Goal: Obtain resource: Download file/media

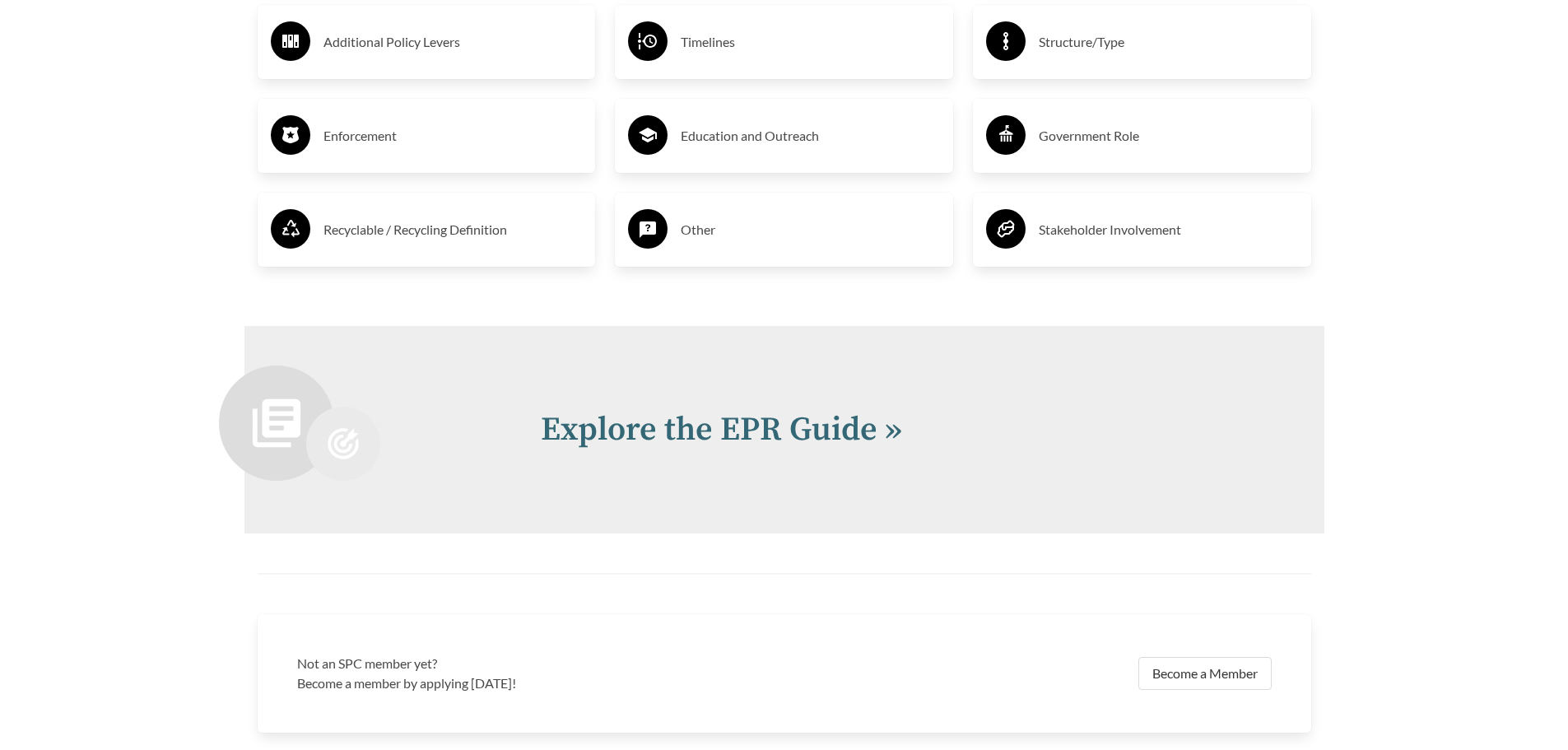
scroll to position [3377, 0]
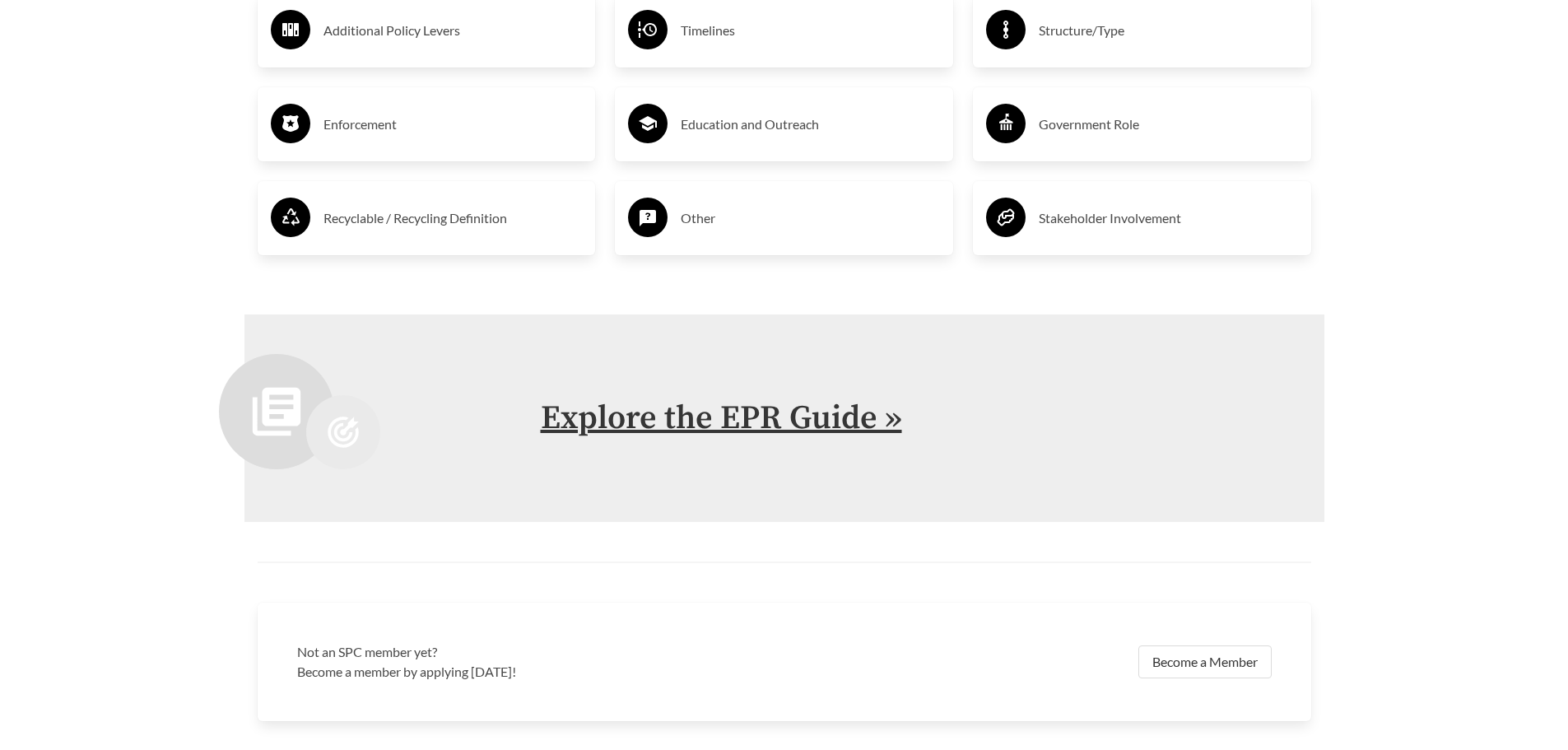
click at [691, 427] on link "Explore the EPR Guide »" at bounding box center [722, 419] width 361 height 41
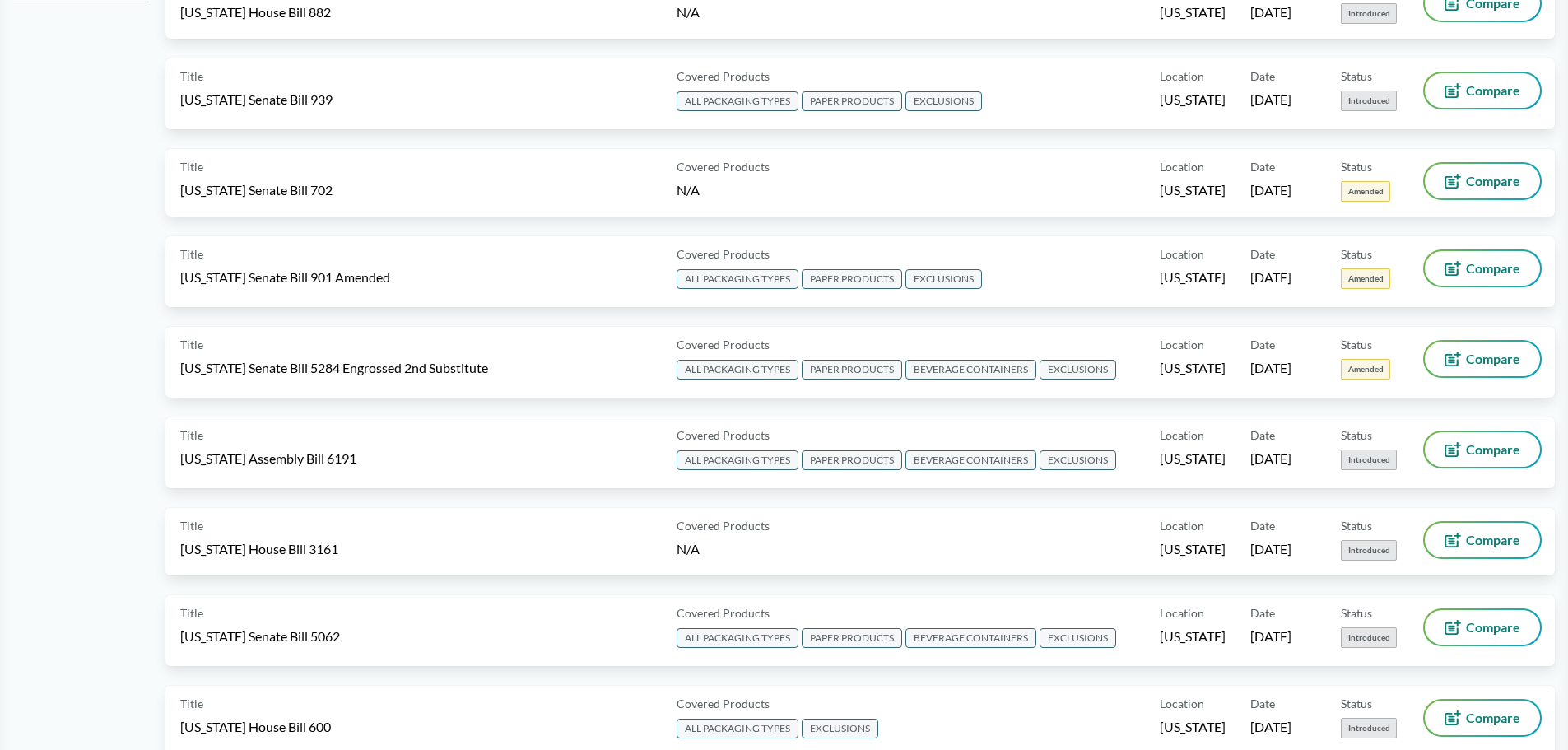
scroll to position [741, 0]
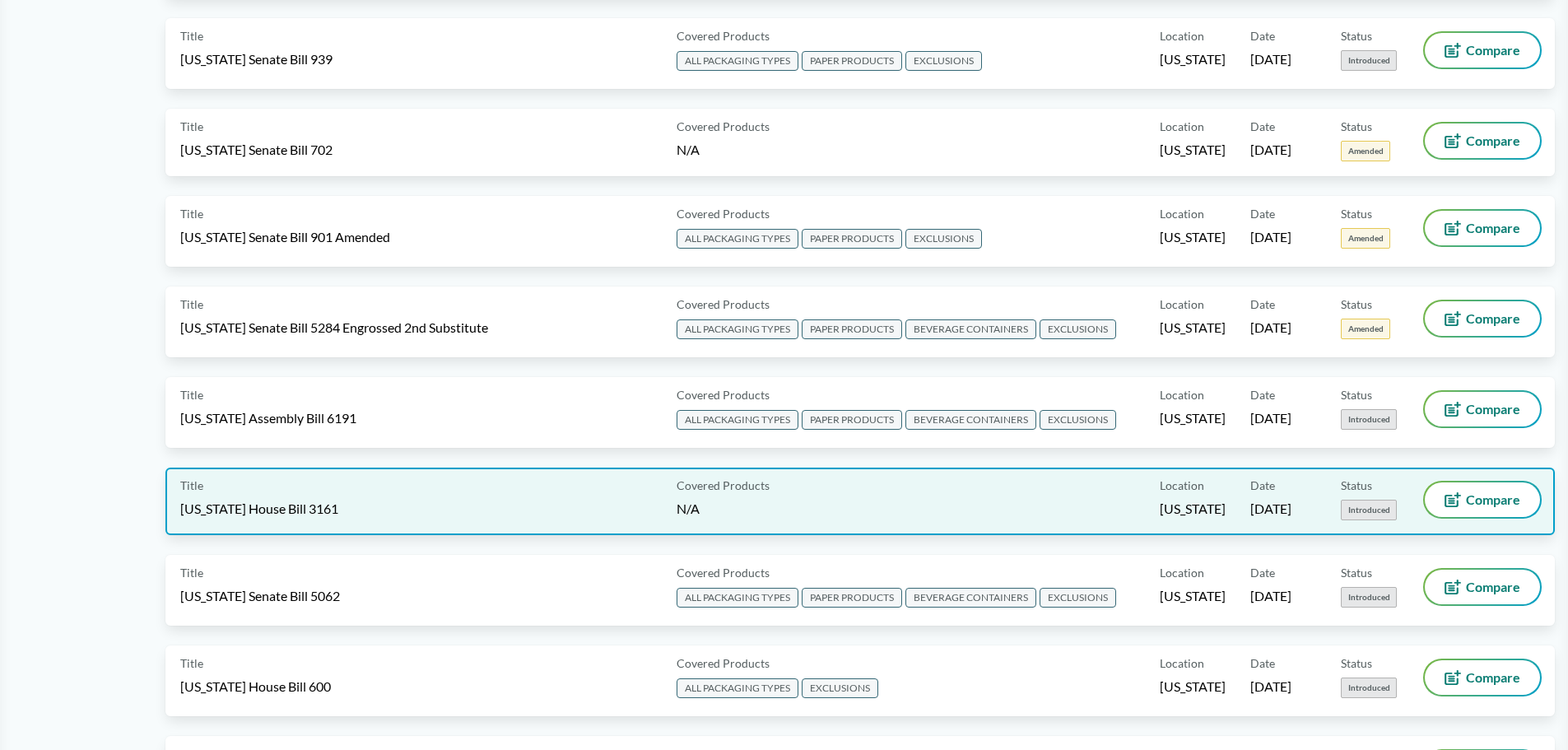
click at [267, 515] on span "[US_STATE] House Bill 3161" at bounding box center [259, 509] width 158 height 18
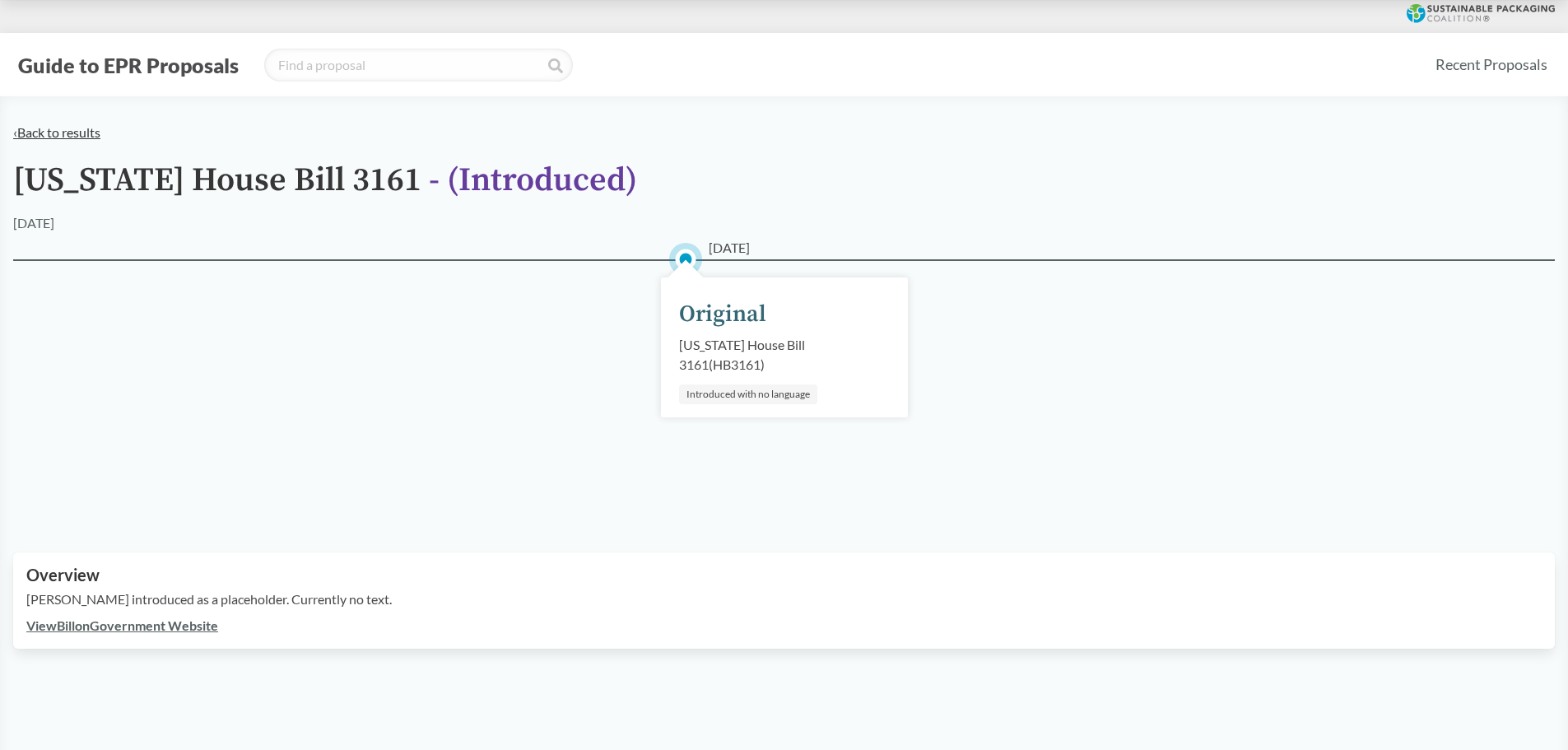
click at [67, 129] on link "‹ Back to results" at bounding box center [57, 132] width 88 height 15
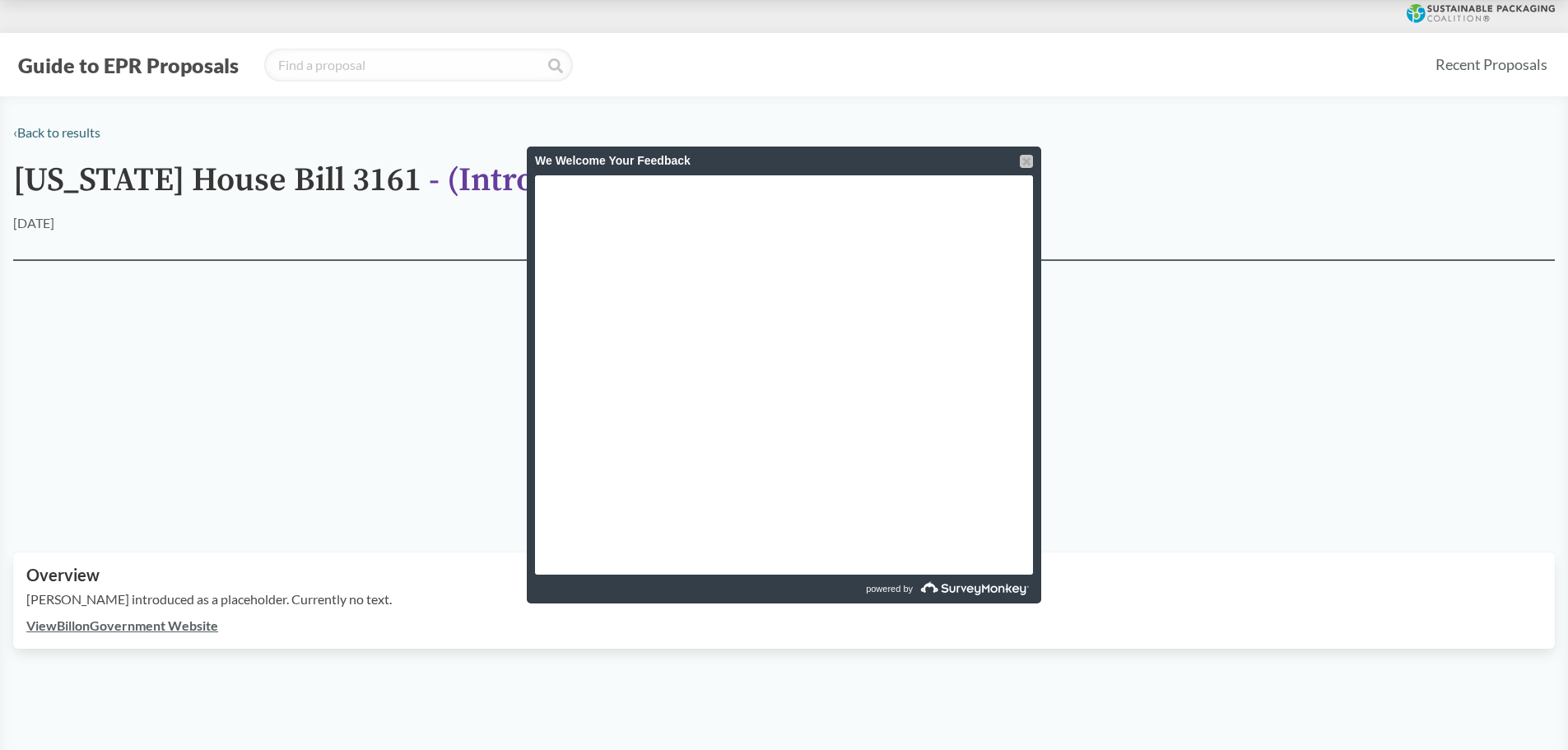
click at [1023, 166] on div at bounding box center [1026, 161] width 13 height 13
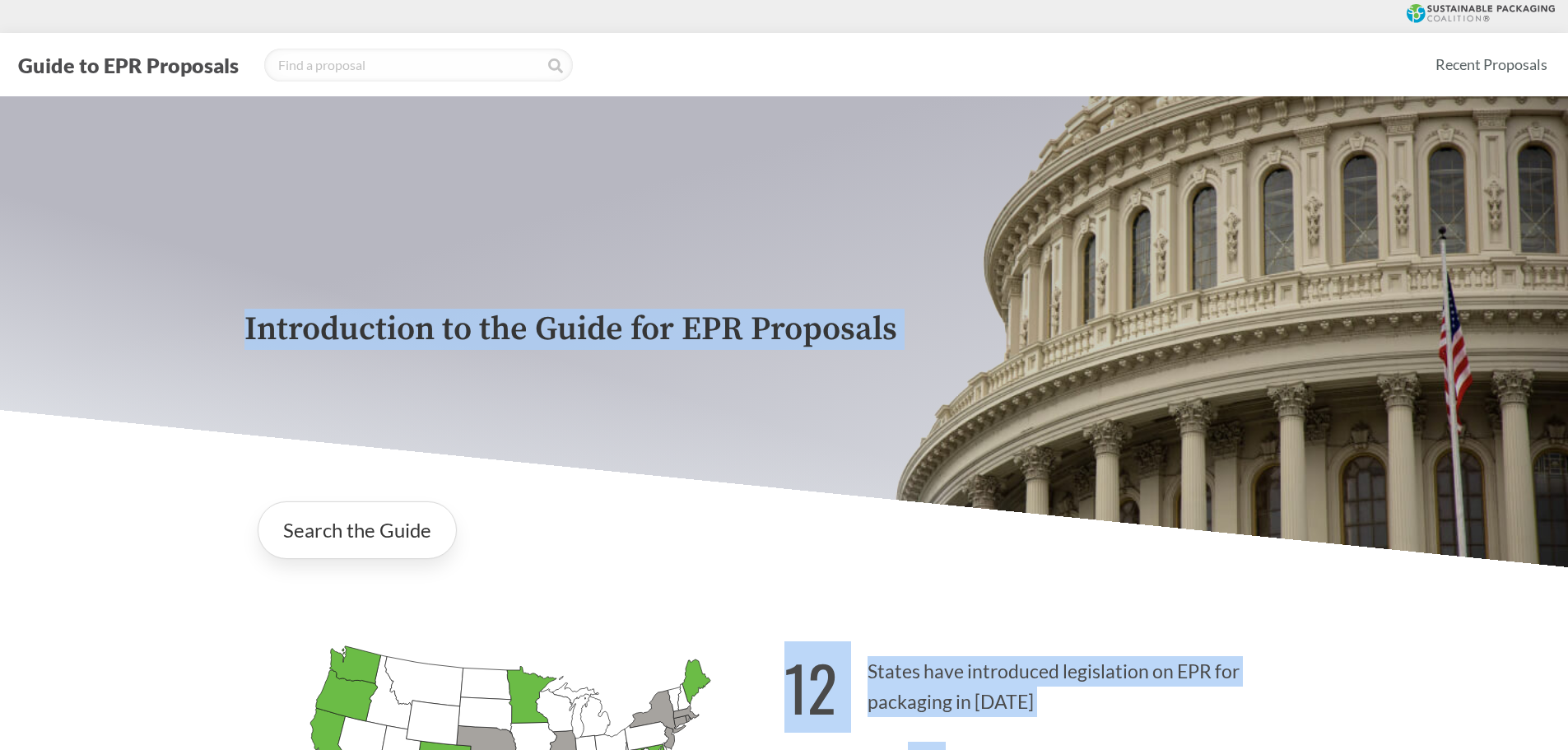
drag, startPoint x: 1245, startPoint y: 412, endPoint x: 236, endPoint y: 337, distance: 1011.8
copy div "Introduction to the Guide for EPR Proposals Search the Guide [US_STATE] Introdu…"
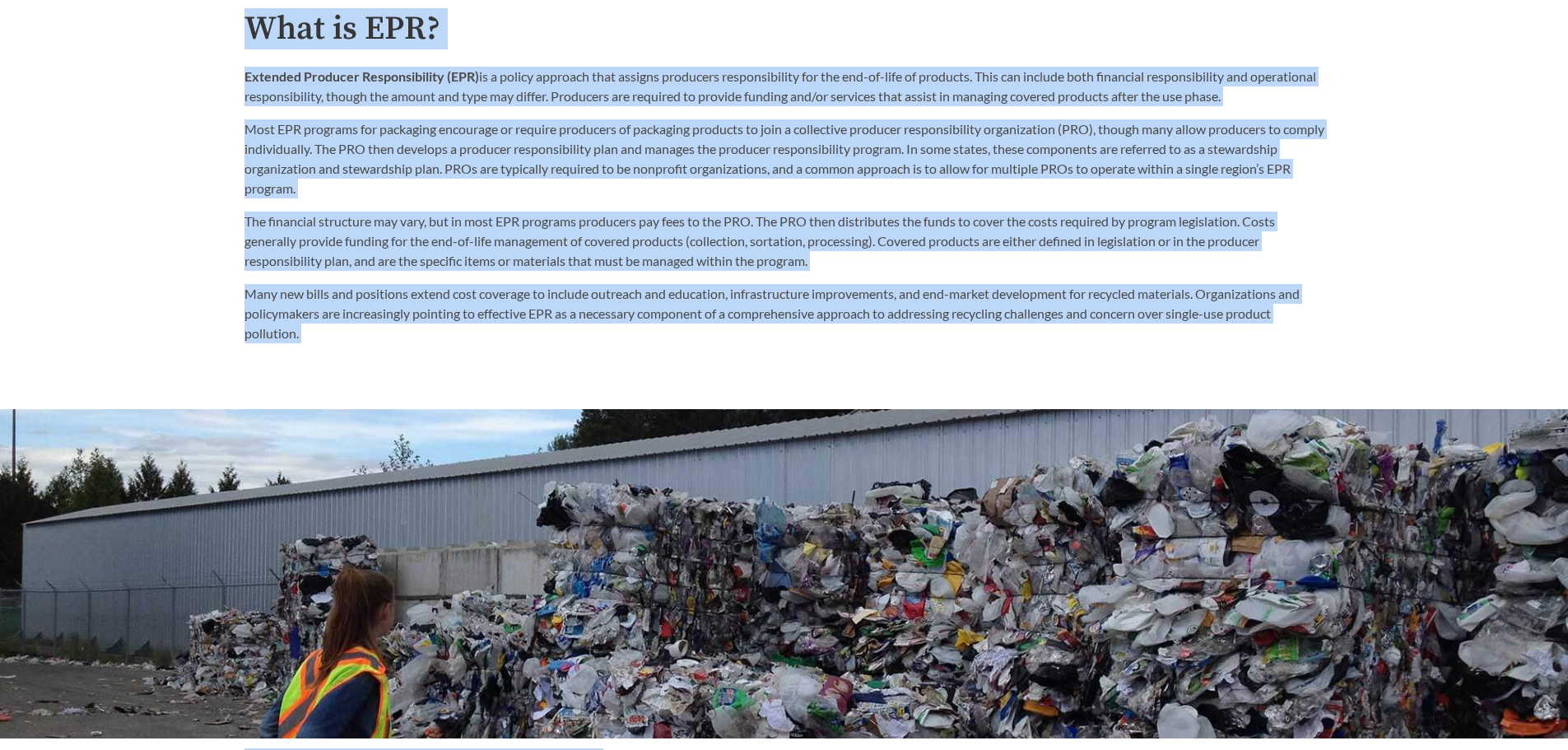
scroll to position [1070, 0]
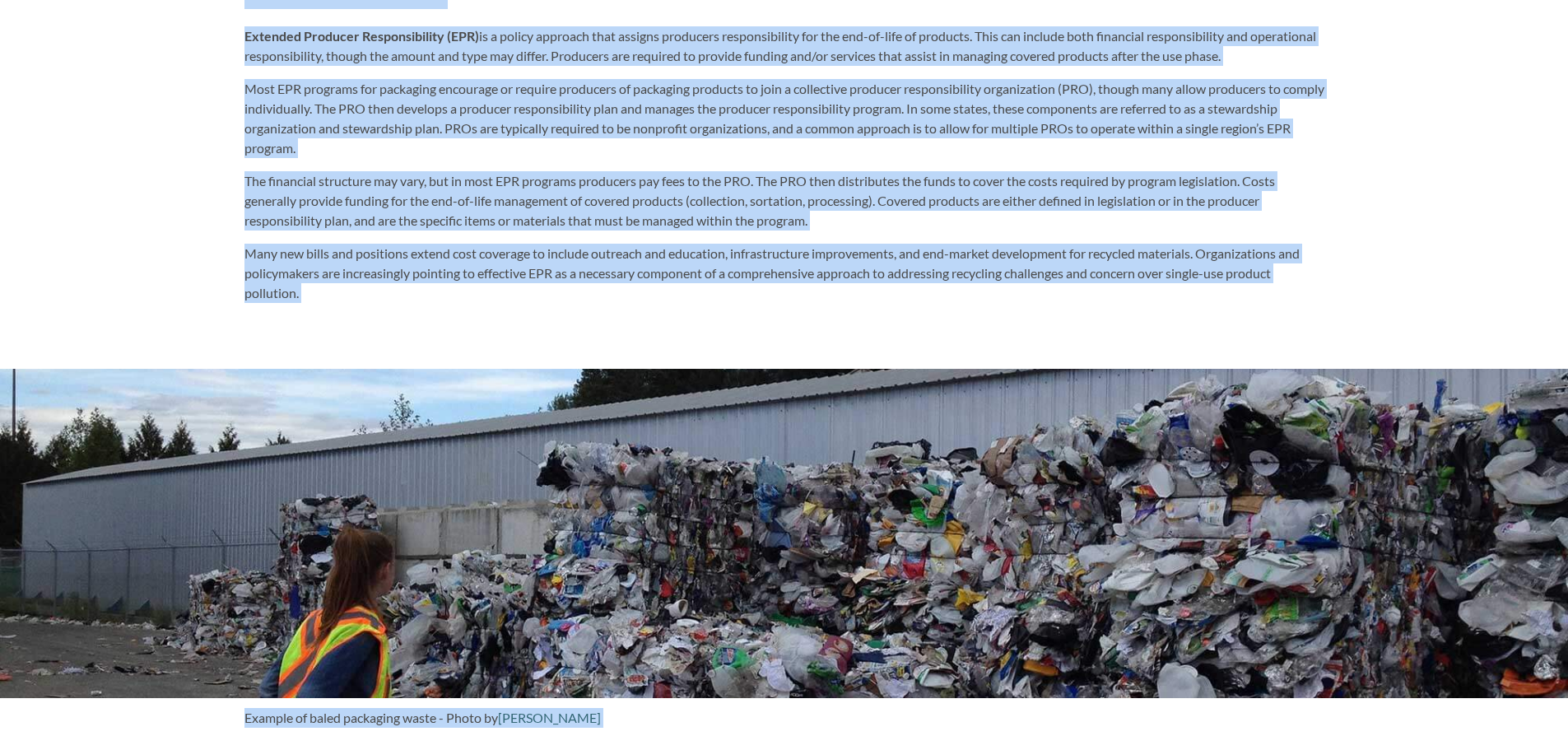
click at [530, 499] on div at bounding box center [784, 533] width 1568 height 329
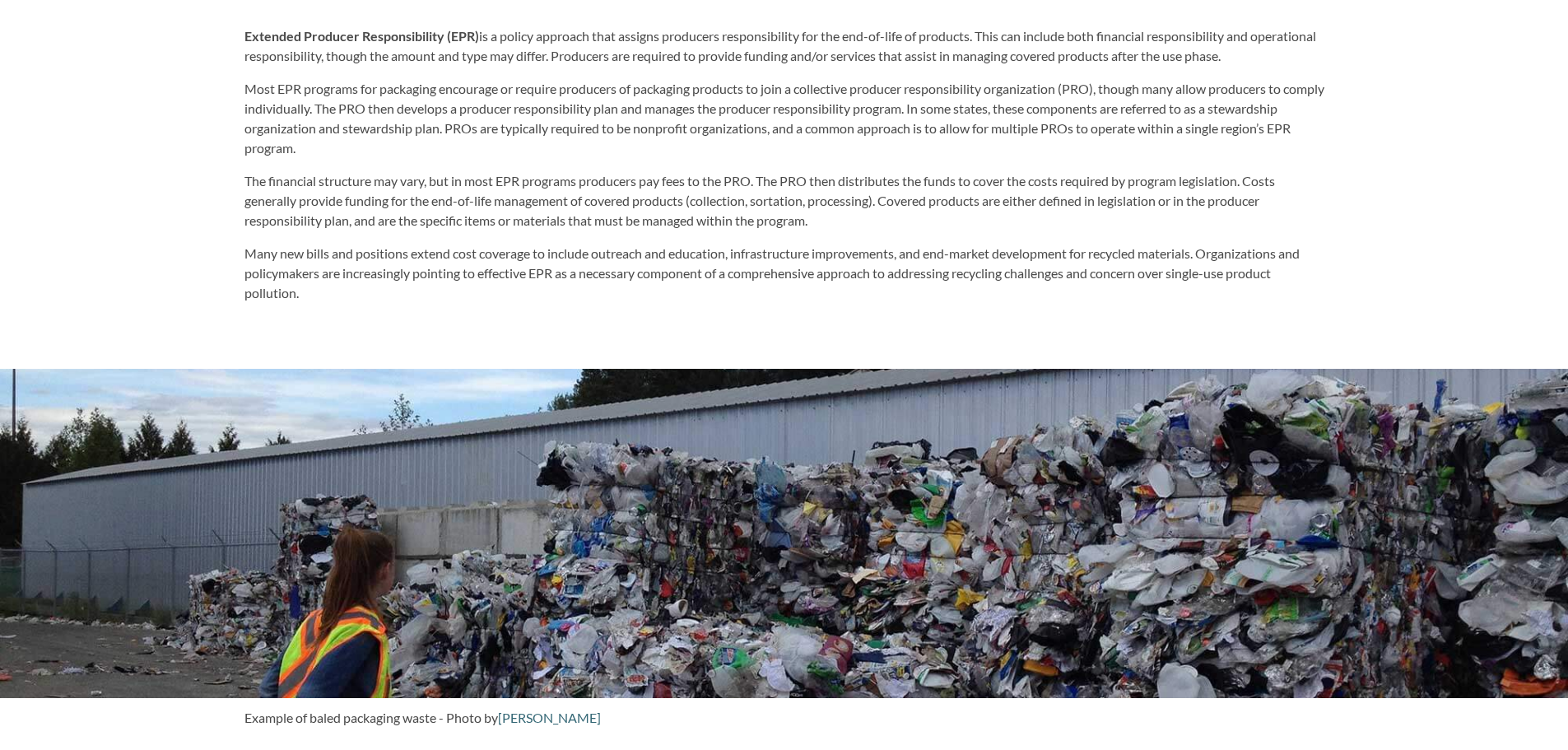
click at [604, 473] on div at bounding box center [784, 533] width 1568 height 329
drag, startPoint x: 973, startPoint y: 444, endPoint x: 776, endPoint y: 464, distance: 198.0
click at [776, 464] on div at bounding box center [784, 533] width 1568 height 329
click at [697, 396] on div at bounding box center [784, 533] width 1568 height 329
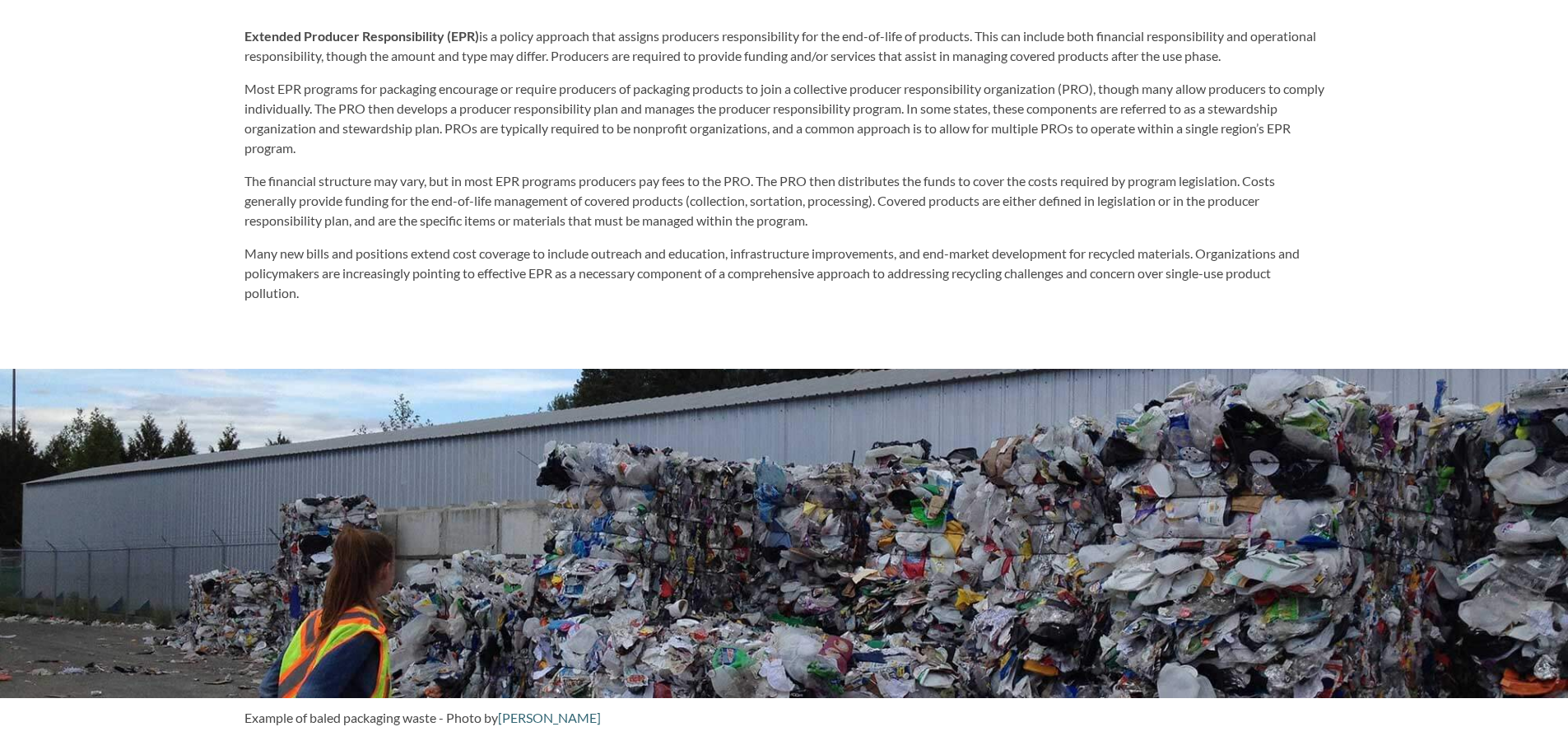
click at [697, 396] on div at bounding box center [784, 533] width 1568 height 329
click at [180, 400] on div at bounding box center [784, 533] width 1568 height 329
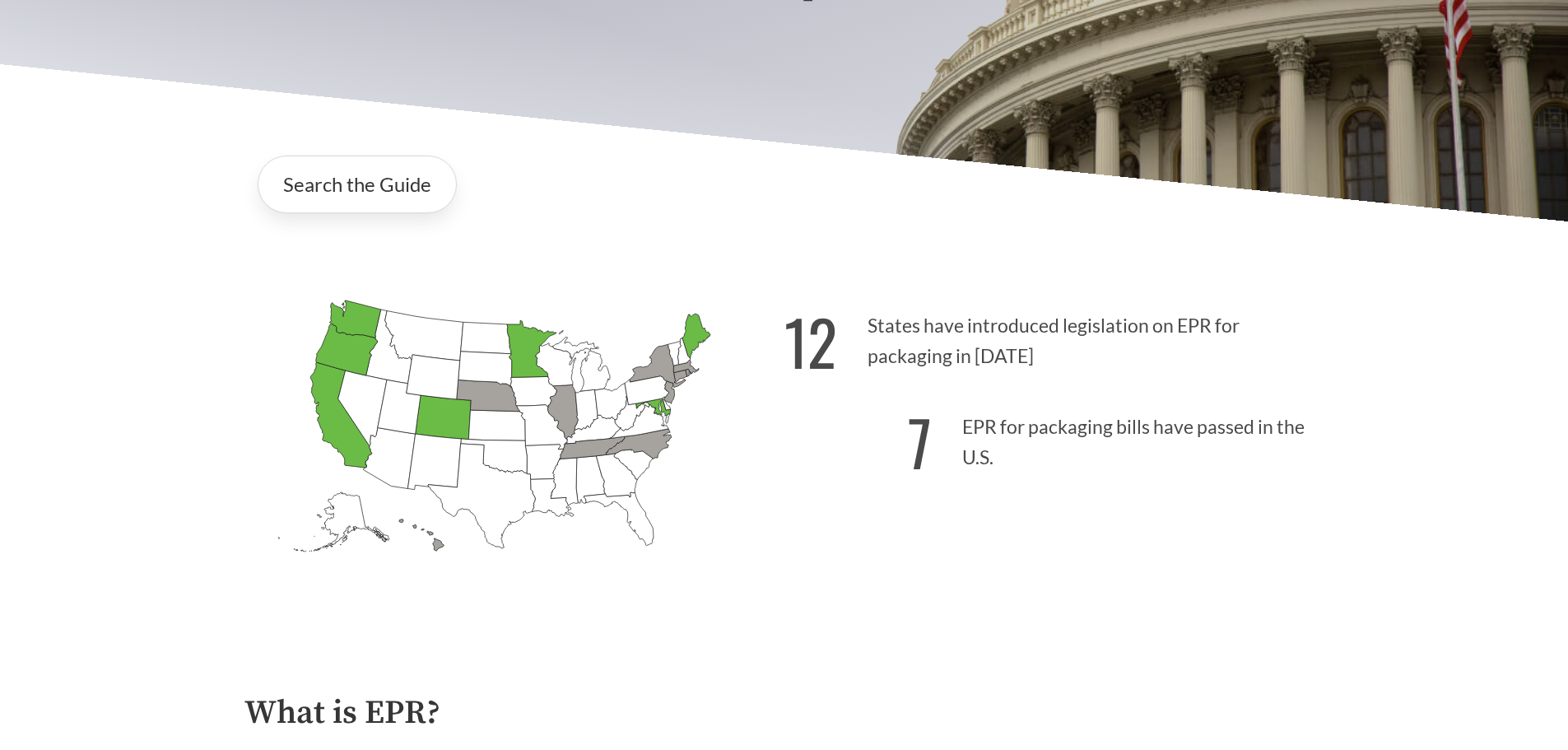
scroll to position [576, 0]
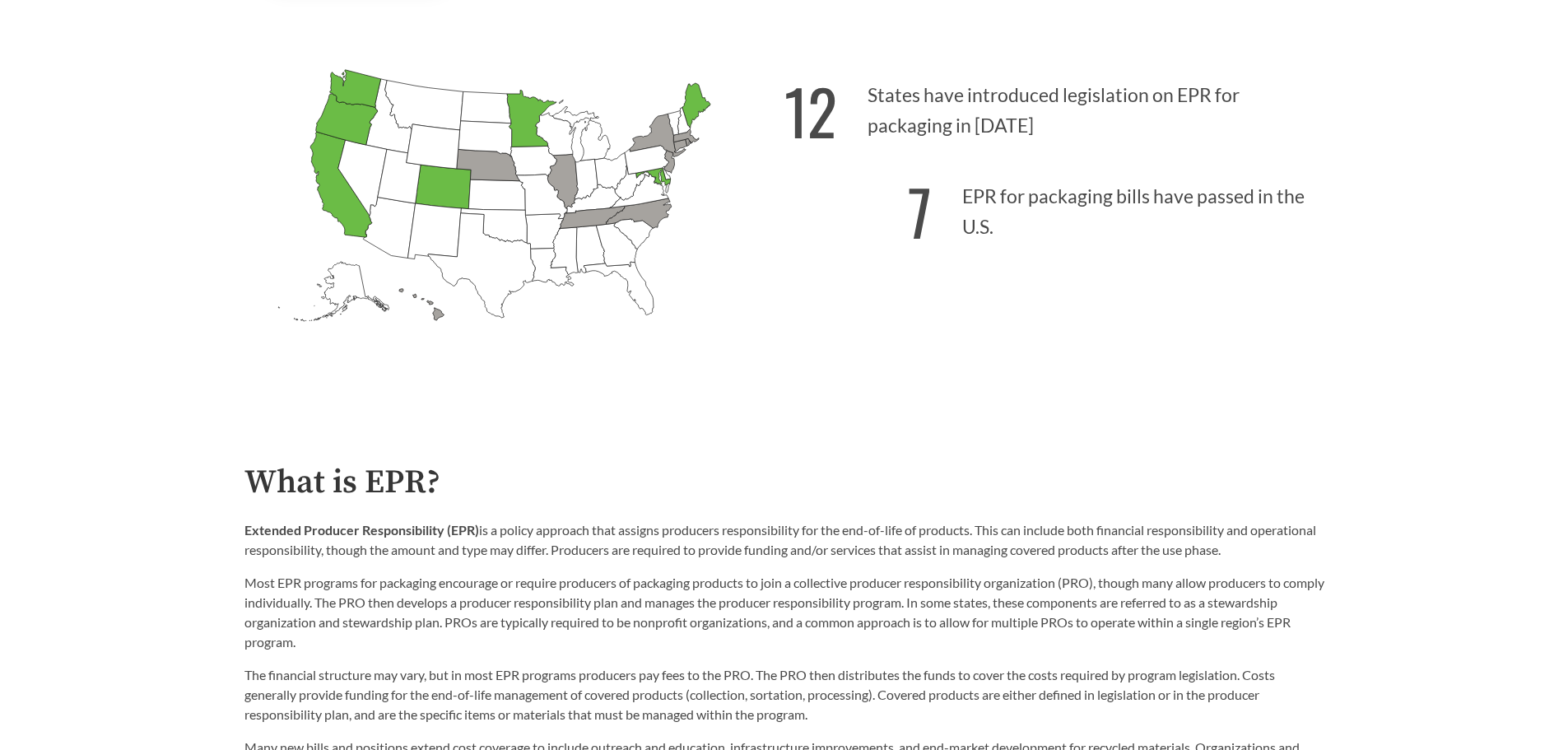
click at [493, 275] on icon "[US_STATE] Introduced:" at bounding box center [482, 265] width 107 height 105
click at [530, 217] on icon "[US_STATE] Introduced:" at bounding box center [541, 197] width 51 height 45
drag, startPoint x: 250, startPoint y: 33, endPoint x: 721, endPoint y: 228, distance: 509.8
click at [677, 173] on div "[US_STATE] Introduced: [US_STATE] Introduced: [US_STATE] Introduced: [US_STATE]…" at bounding box center [784, 206] width 1106 height 382
drag, startPoint x: 723, startPoint y: 349, endPoint x: 408, endPoint y: 277, distance: 323.1
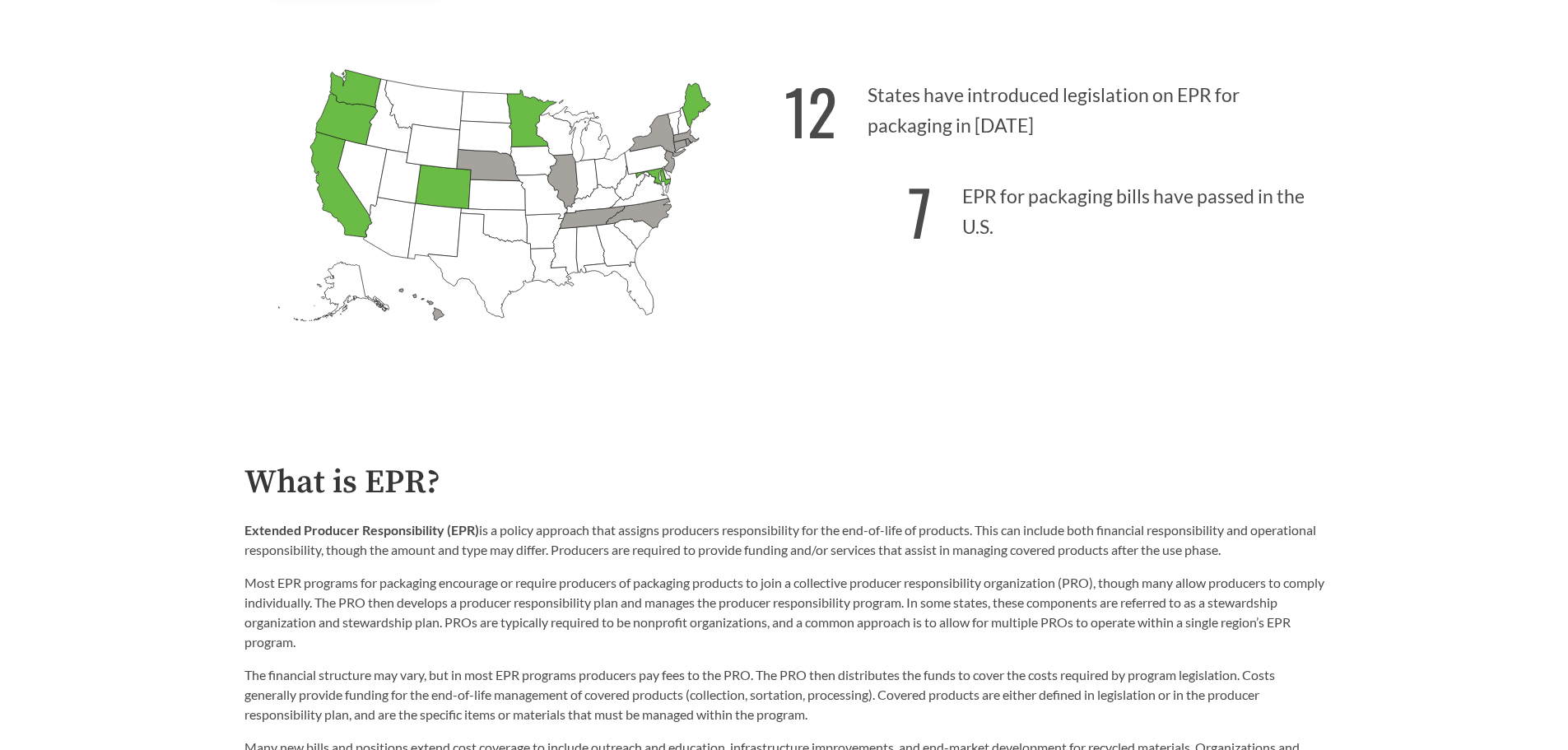
click at [408, 277] on icon "[US_STATE] Introduced: [US_STATE] Introduced: [US_STATE] Introduced: [US_STATE]…" at bounding box center [514, 224] width 540 height 337
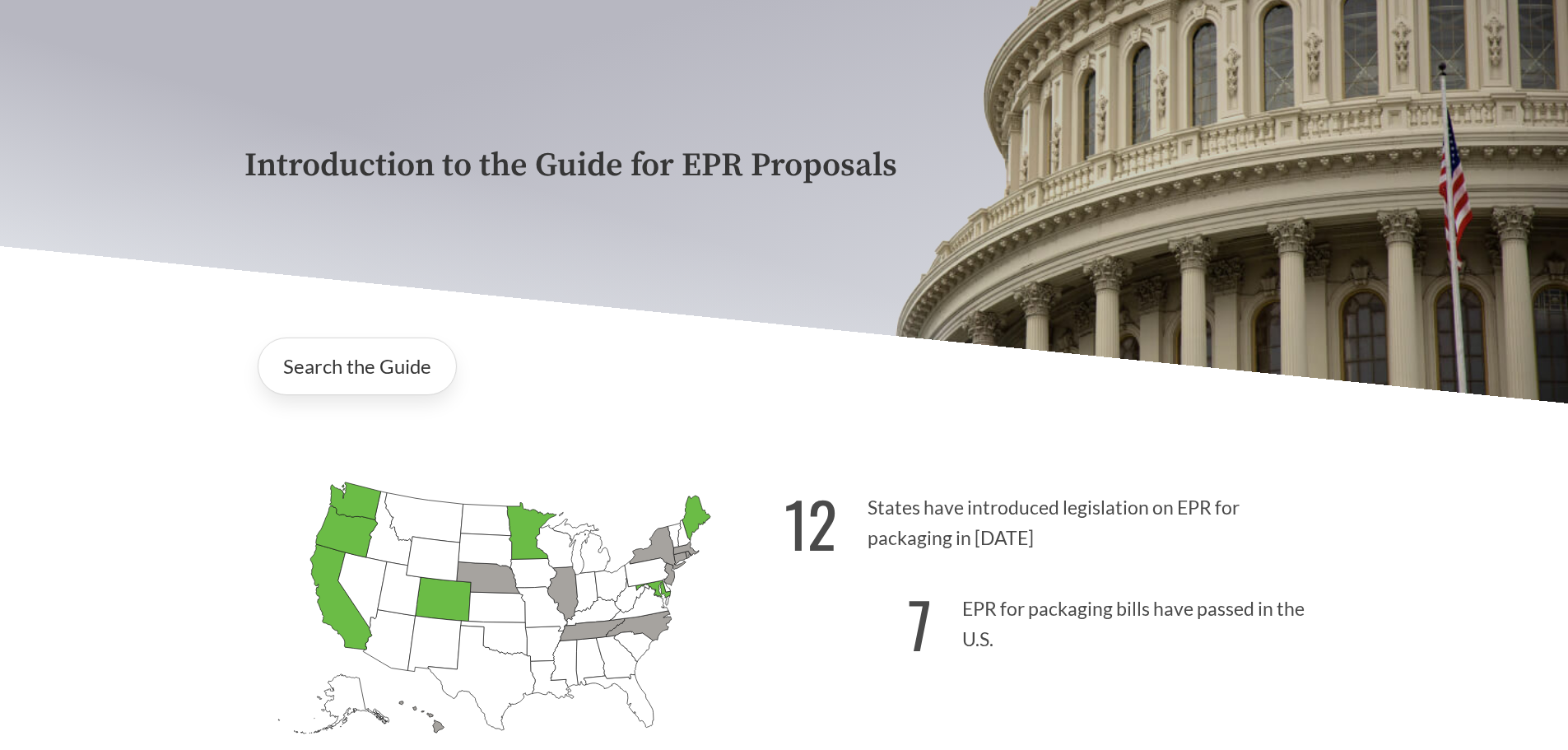
scroll to position [165, 0]
click at [827, 534] on strong "12" at bounding box center [810, 523] width 53 height 91
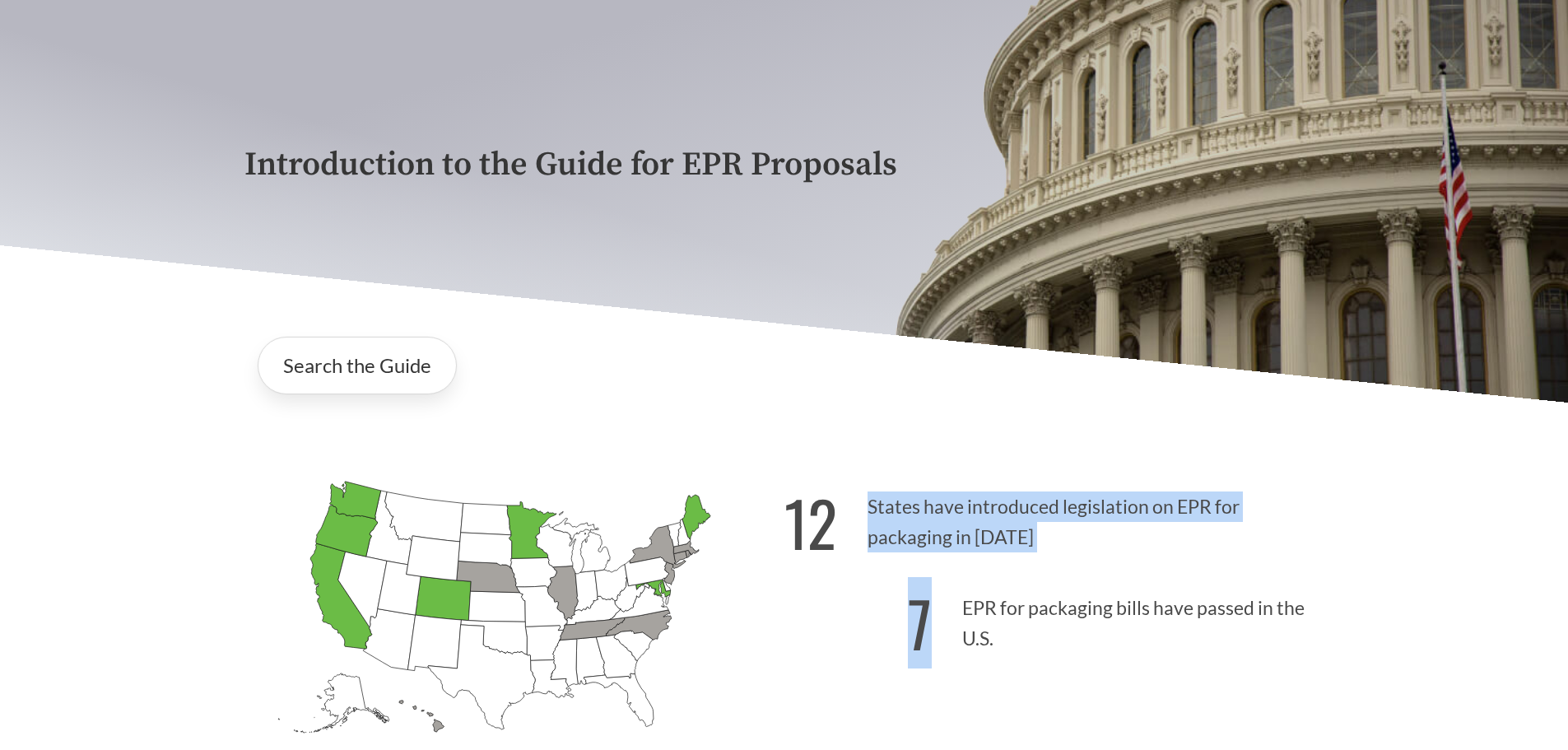
drag, startPoint x: 865, startPoint y: 508, endPoint x: 1242, endPoint y: 643, distance: 400.4
click at [1242, 643] on div "12 States have introduced legislation on EPR for packaging in [DATE] 7 EPR for …" at bounding box center [1055, 638] width 540 height 343
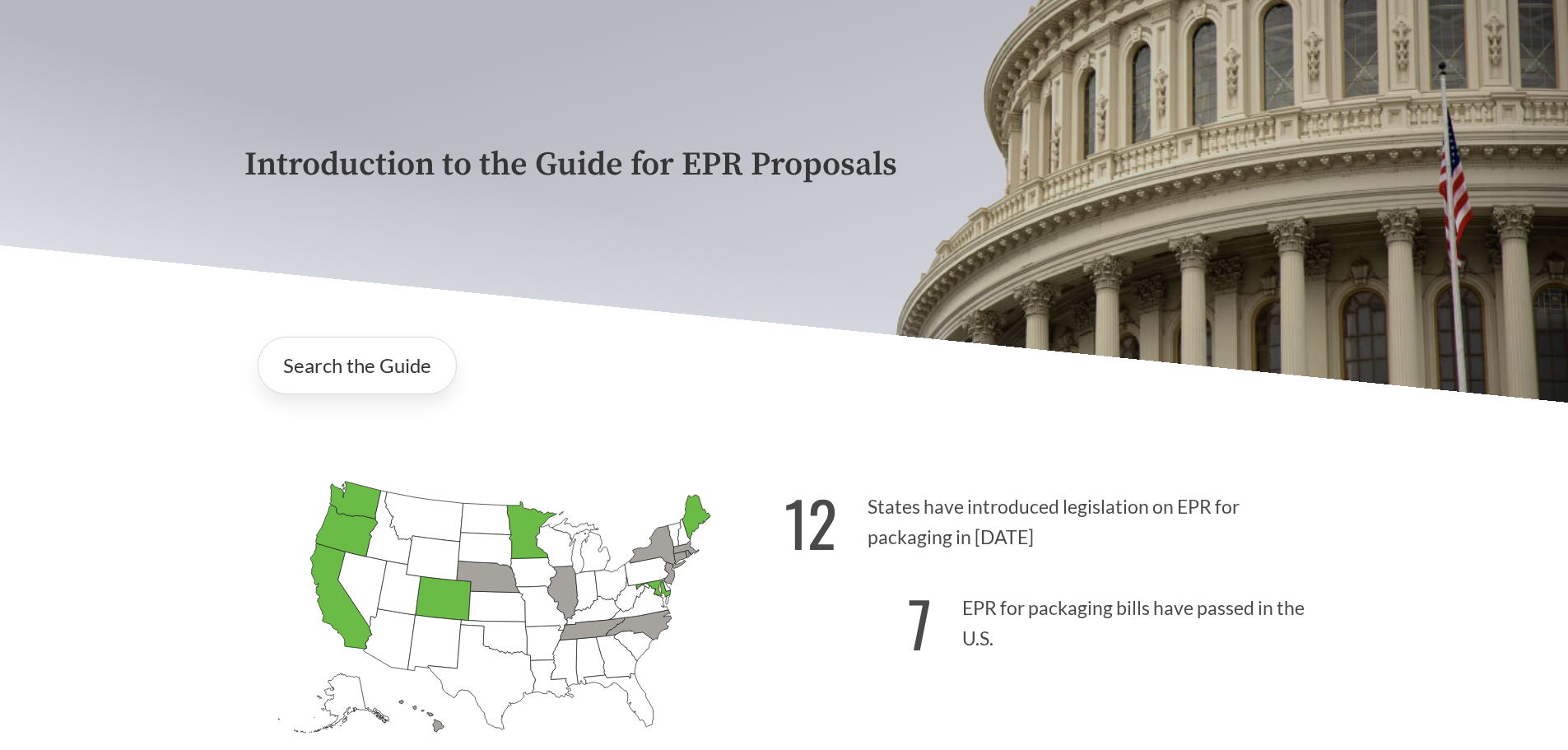
click at [572, 650] on icon "[US_STATE] Introduced:" at bounding box center [564, 662] width 27 height 47
click at [483, 638] on g "[US_STATE] Introduced: [US_STATE] Introduced: [US_STATE] Introduced: [US_STATE]…" at bounding box center [494, 607] width 432 height 251
click at [483, 638] on icon "[US_STATE] Introduced:" at bounding box center [482, 678] width 107 height 105
click at [483, 637] on icon "[US_STATE] Introduced:" at bounding box center [482, 678] width 107 height 105
drag, startPoint x: 483, startPoint y: 637, endPoint x: 465, endPoint y: 626, distance: 21.1
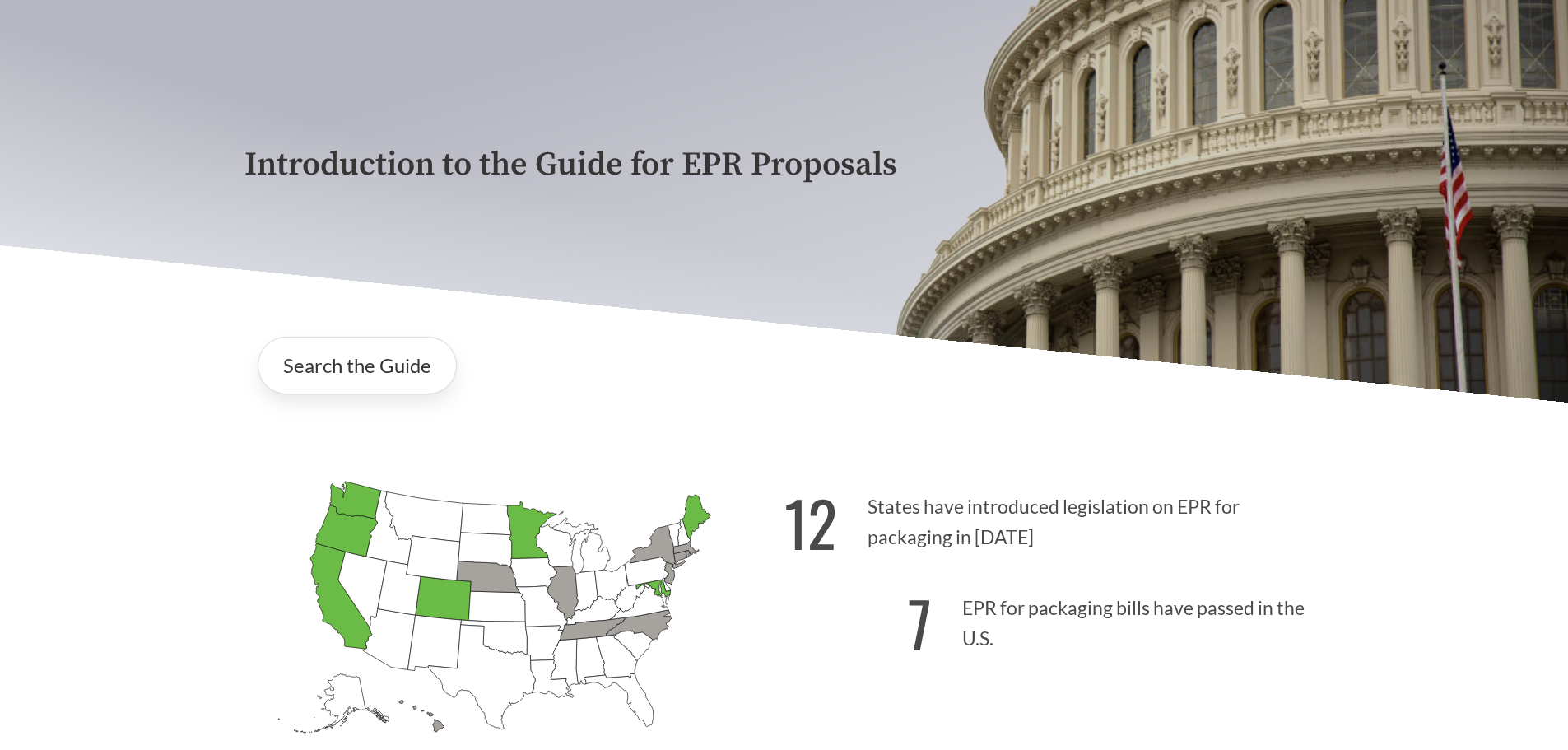
click at [483, 634] on icon "[US_STATE] Introduced:" at bounding box center [482, 678] width 107 height 105
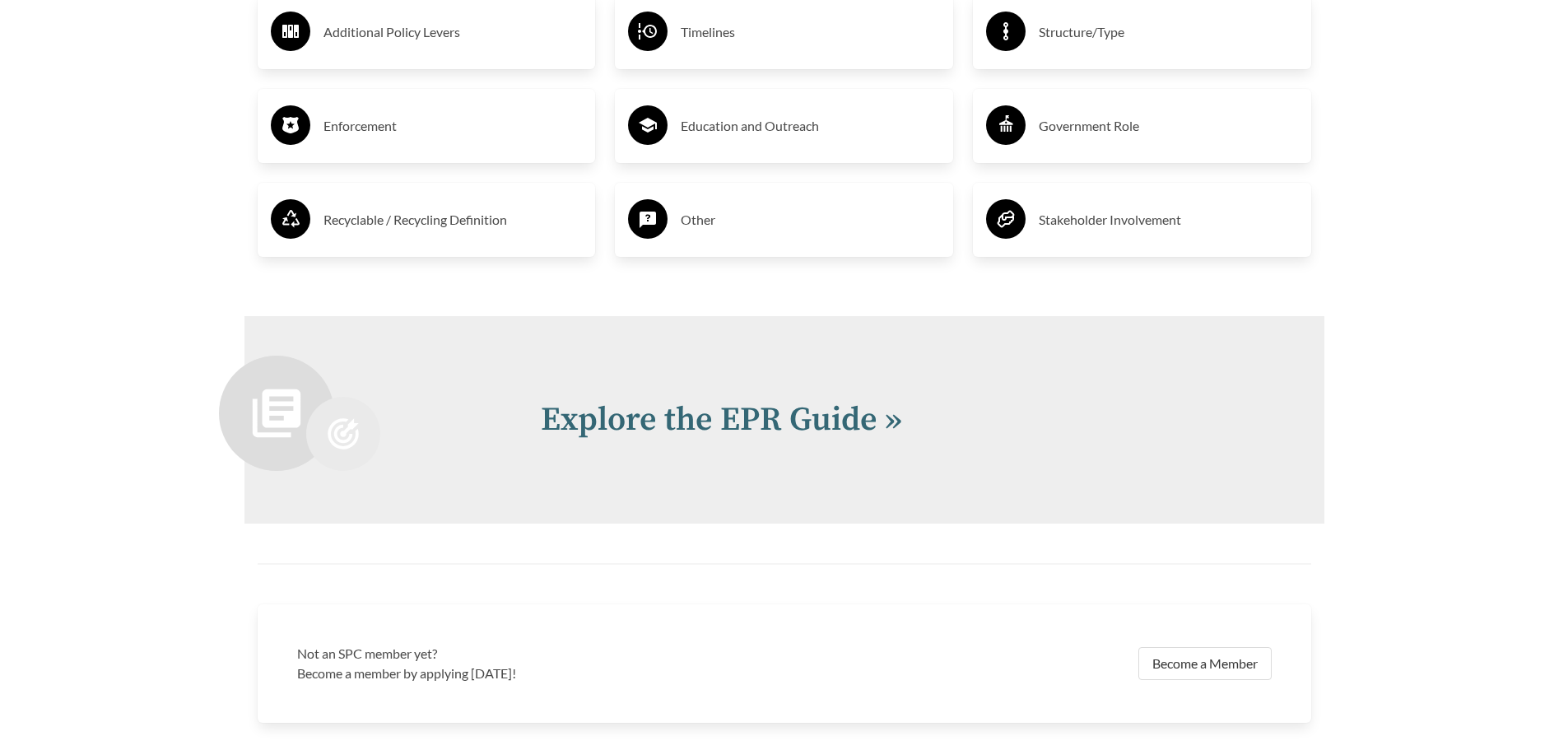
scroll to position [3459, 0]
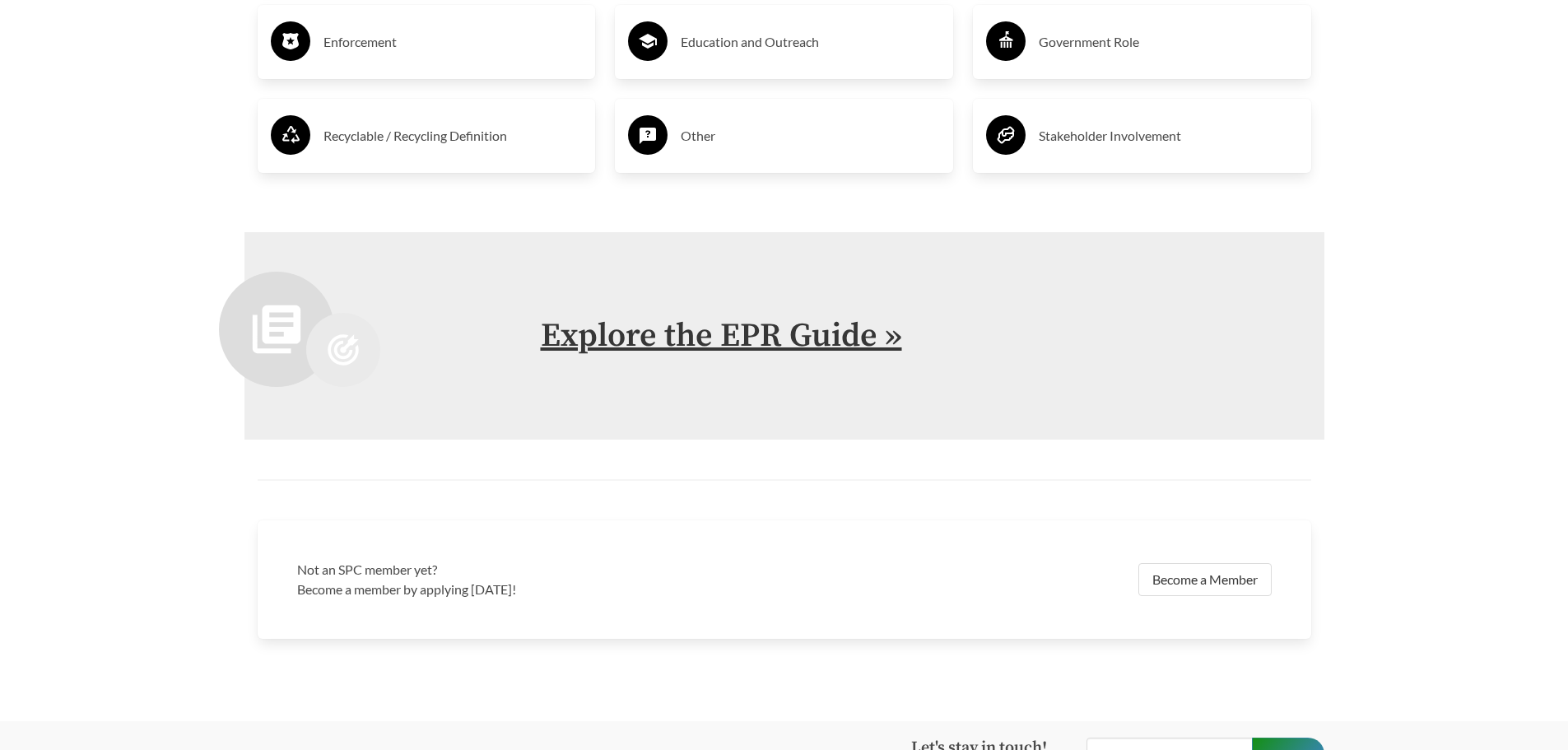
click at [775, 345] on link "Explore the EPR Guide »" at bounding box center [722, 336] width 361 height 41
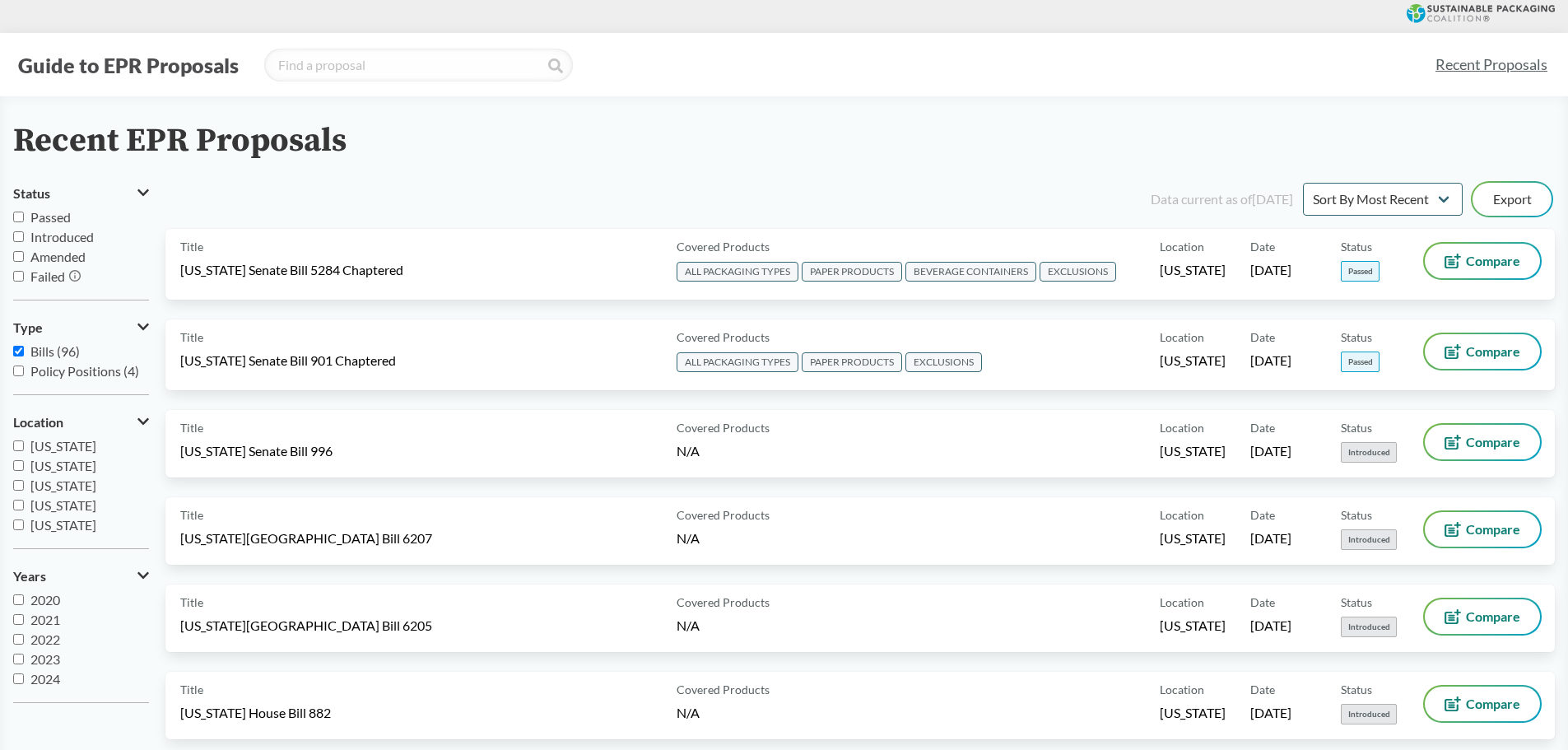
click at [21, 372] on input "Policy Positions (4)" at bounding box center [19, 371] width 11 height 11
checkbox input "true"
click at [16, 352] on input "Bills (96)" at bounding box center [19, 352] width 11 height 11
checkbox input "false"
click at [17, 217] on input "Passed" at bounding box center [19, 217] width 11 height 11
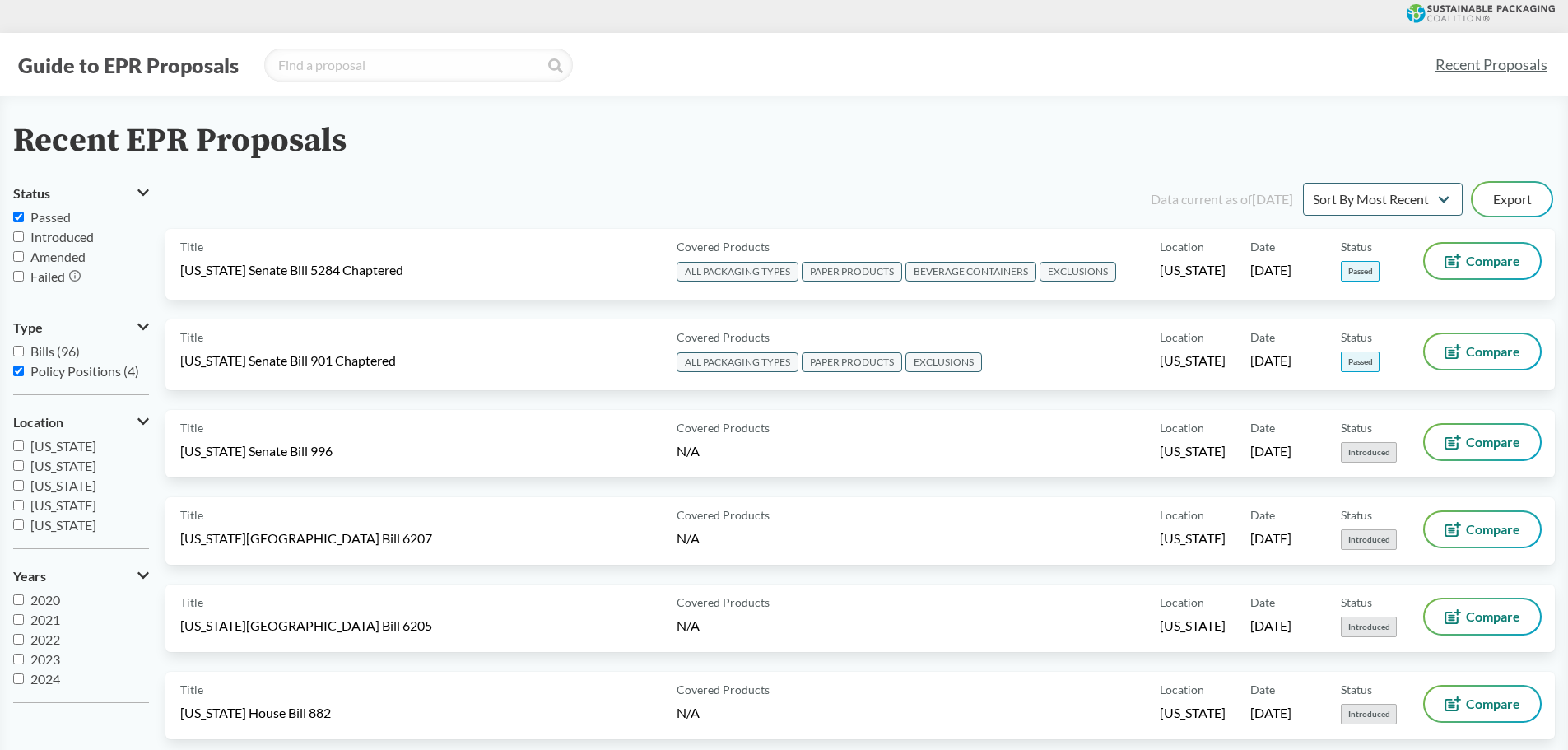
checkbox input "true"
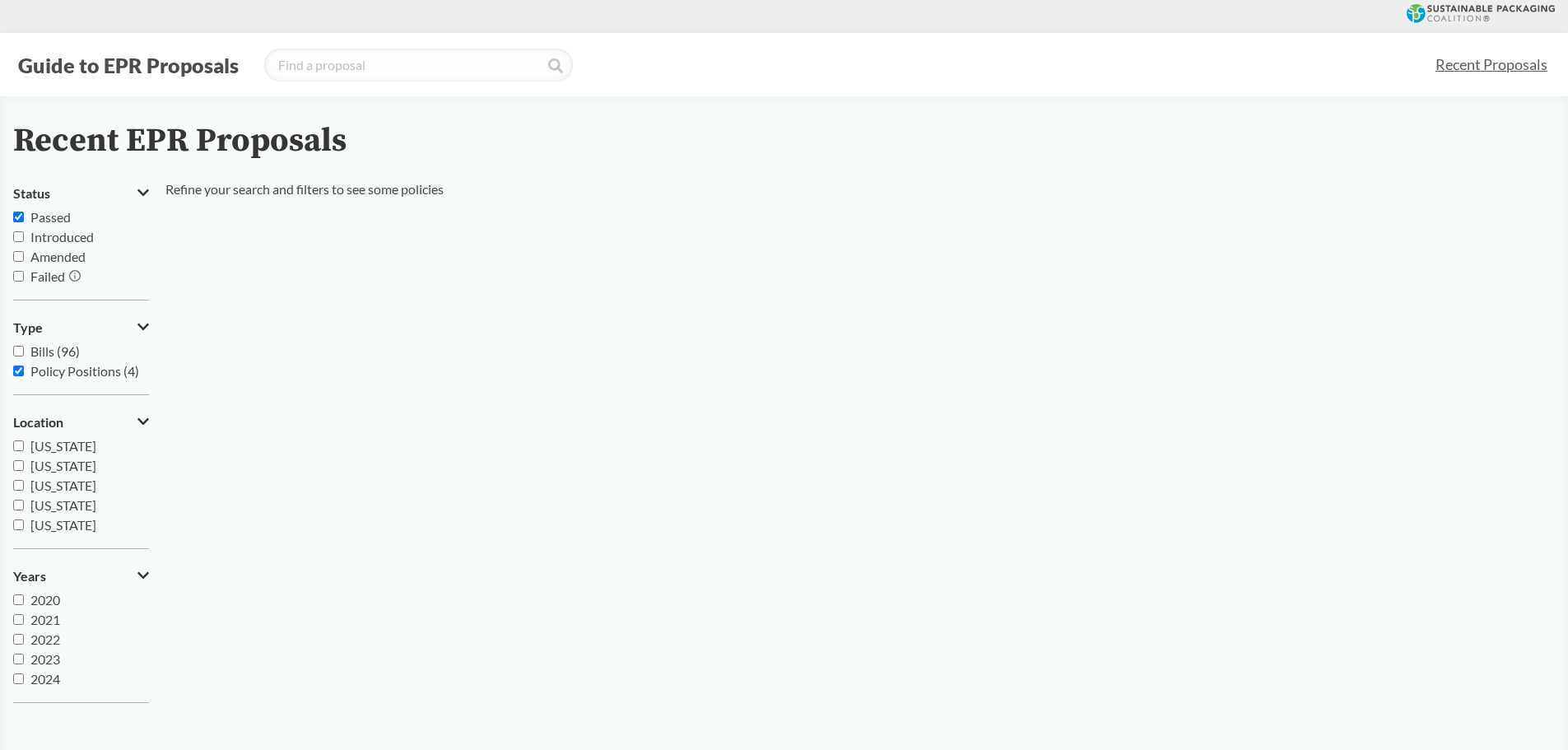
click at [13, 347] on input "Bills (96)" at bounding box center [19, 352] width 11 height 11
checkbox input "true"
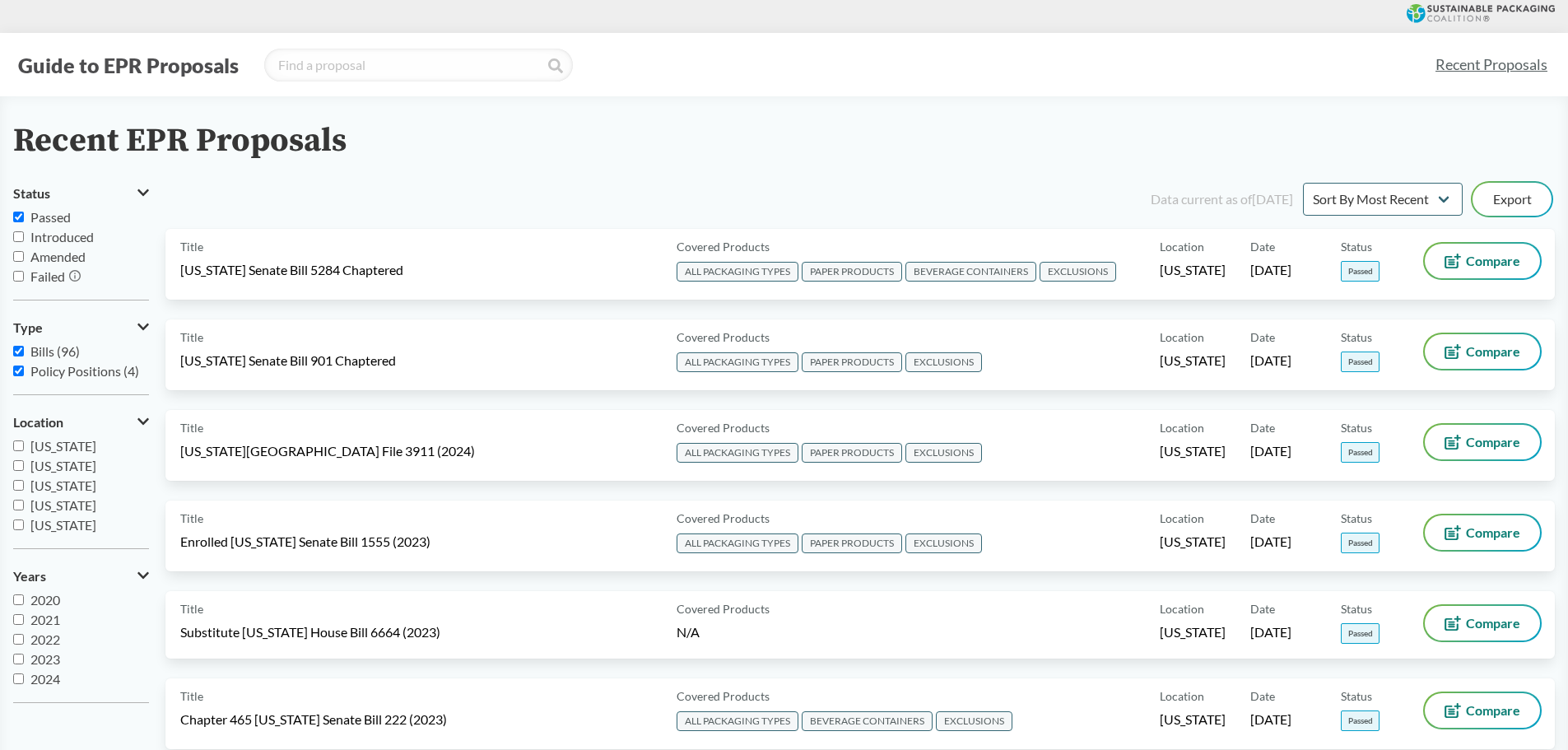
click at [16, 371] on input "Policy Positions (4)" at bounding box center [19, 371] width 11 height 11
checkbox input "false"
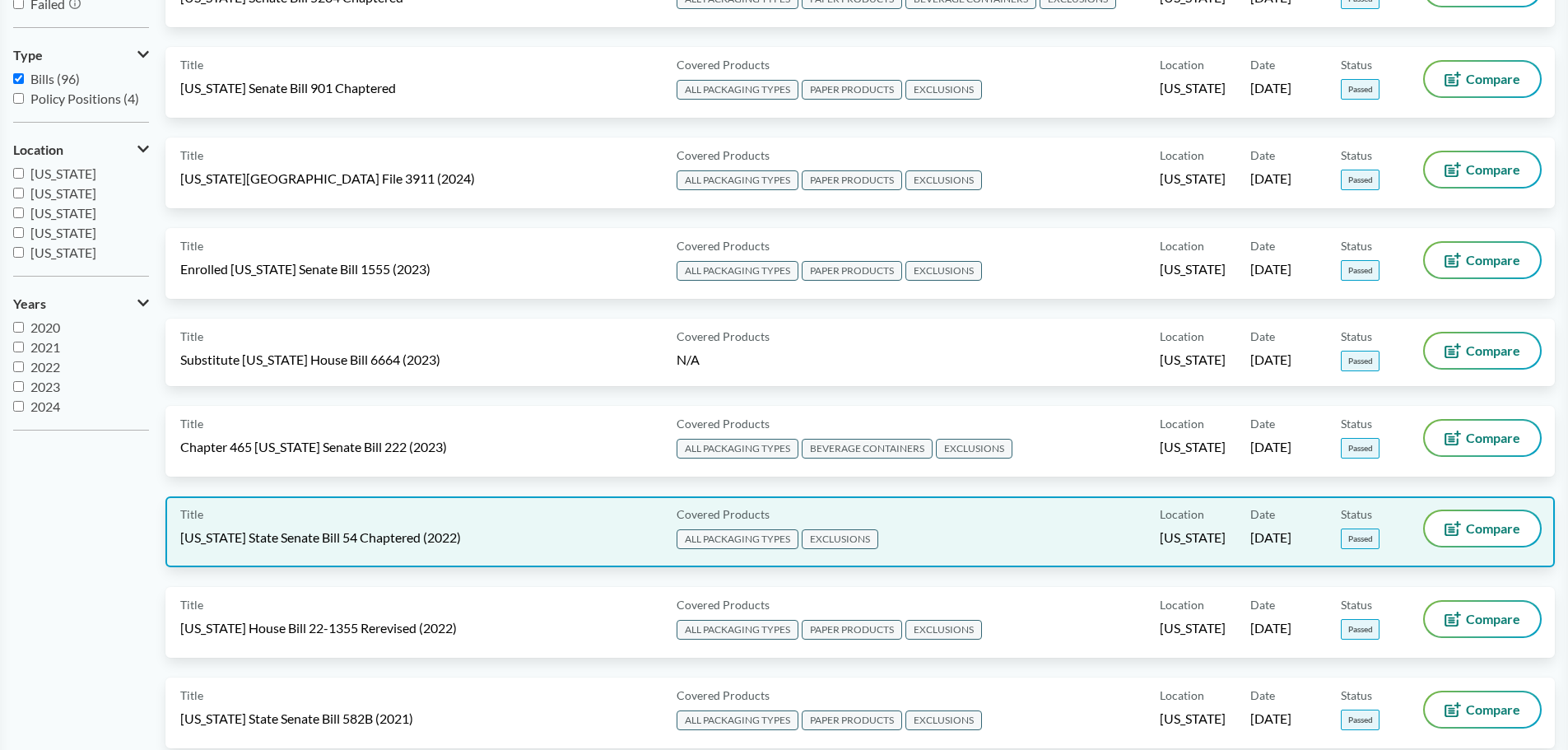
scroll to position [247, 0]
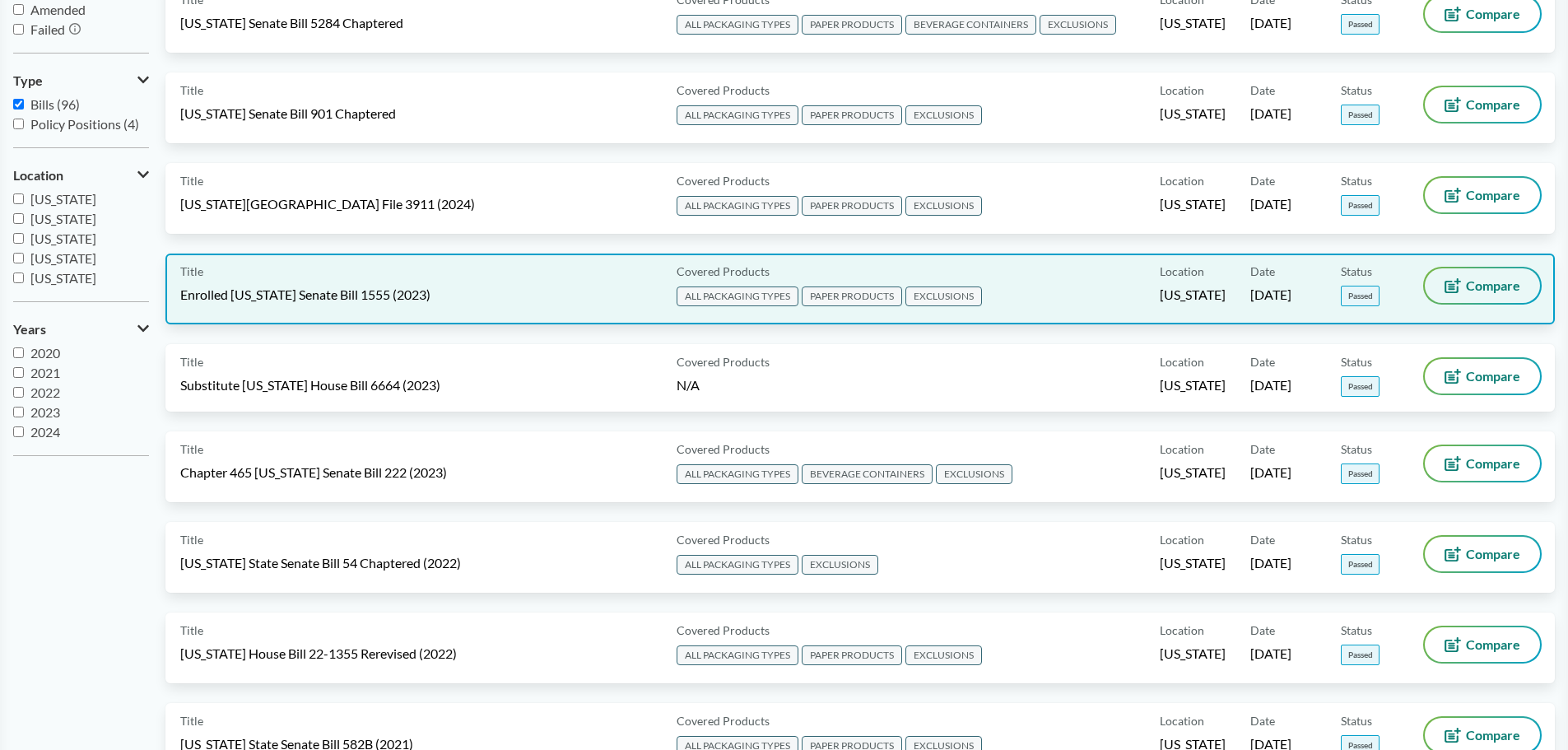
click at [1503, 284] on span "Compare" at bounding box center [1493, 286] width 55 height 13
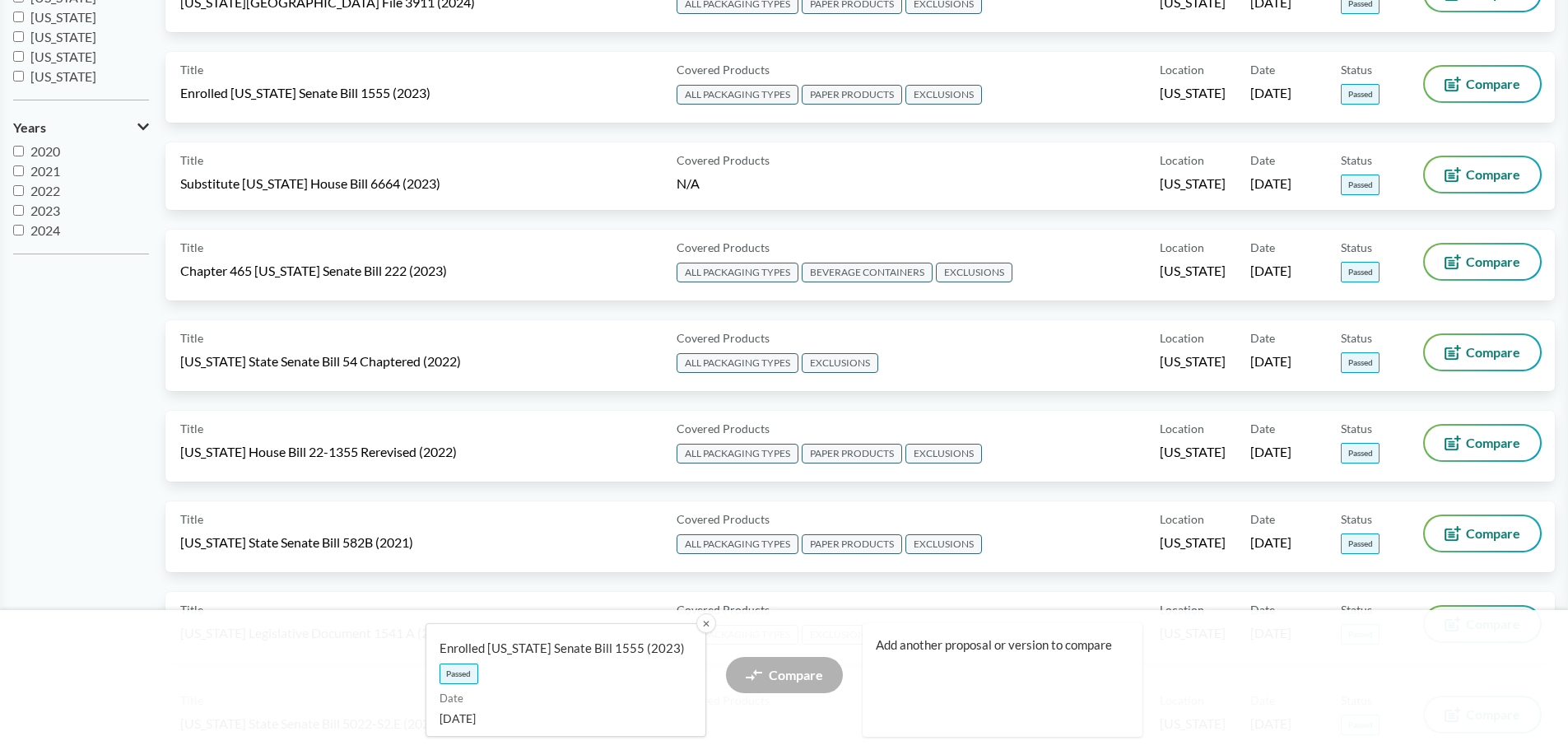
scroll to position [329, 0]
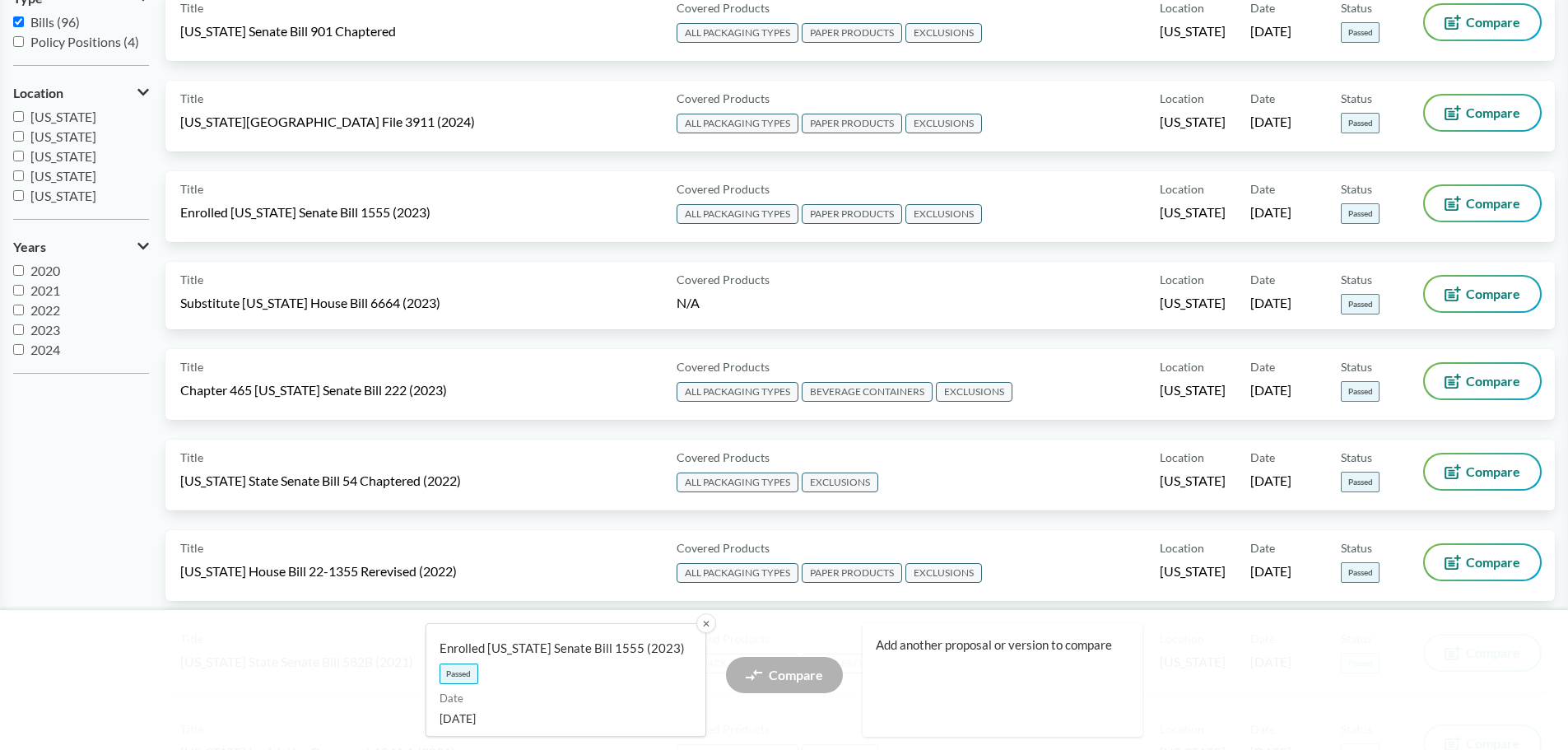
click at [768, 678] on div "Compare" at bounding box center [784, 680] width 117 height 47
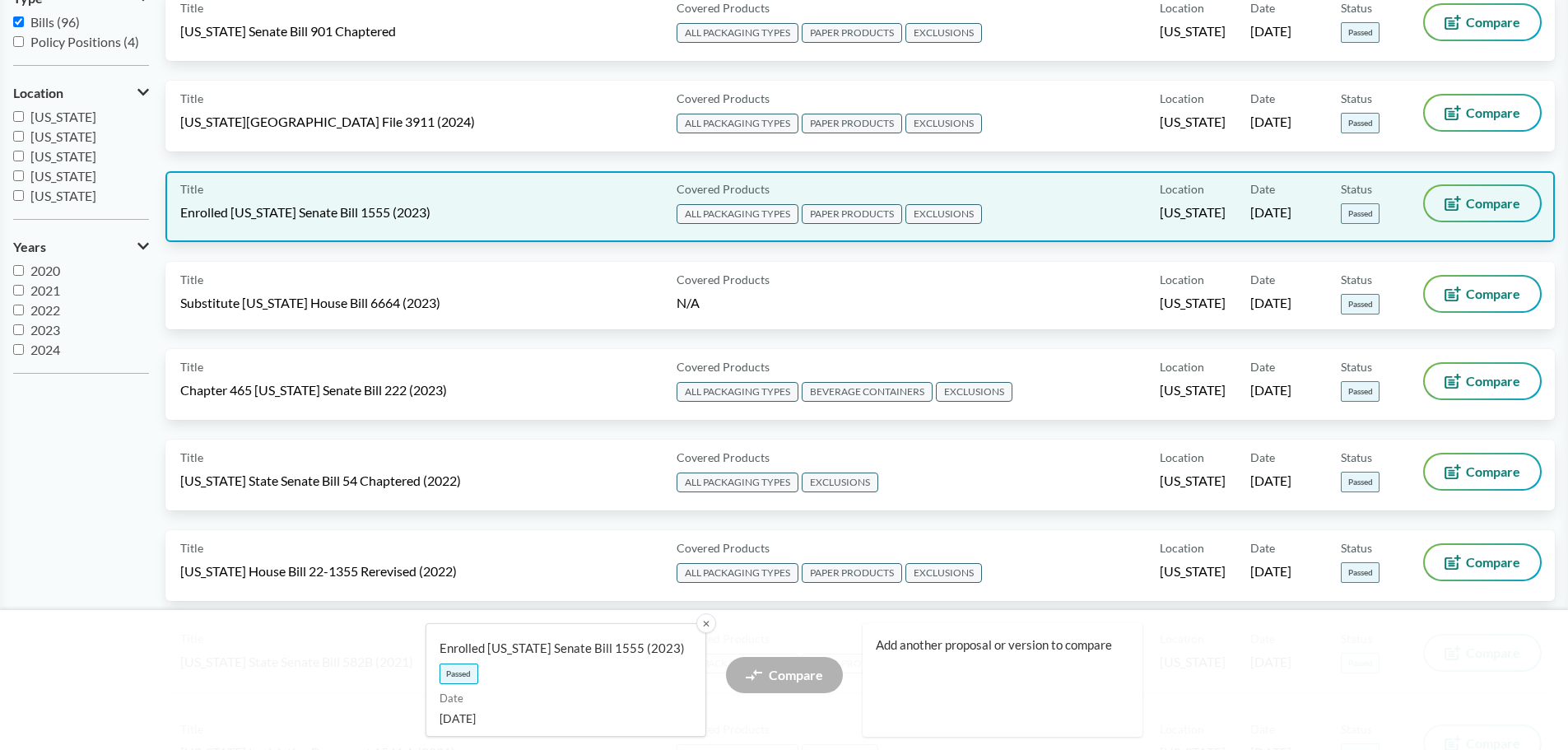
click at [1504, 208] on span "Compare" at bounding box center [1493, 203] width 55 height 13
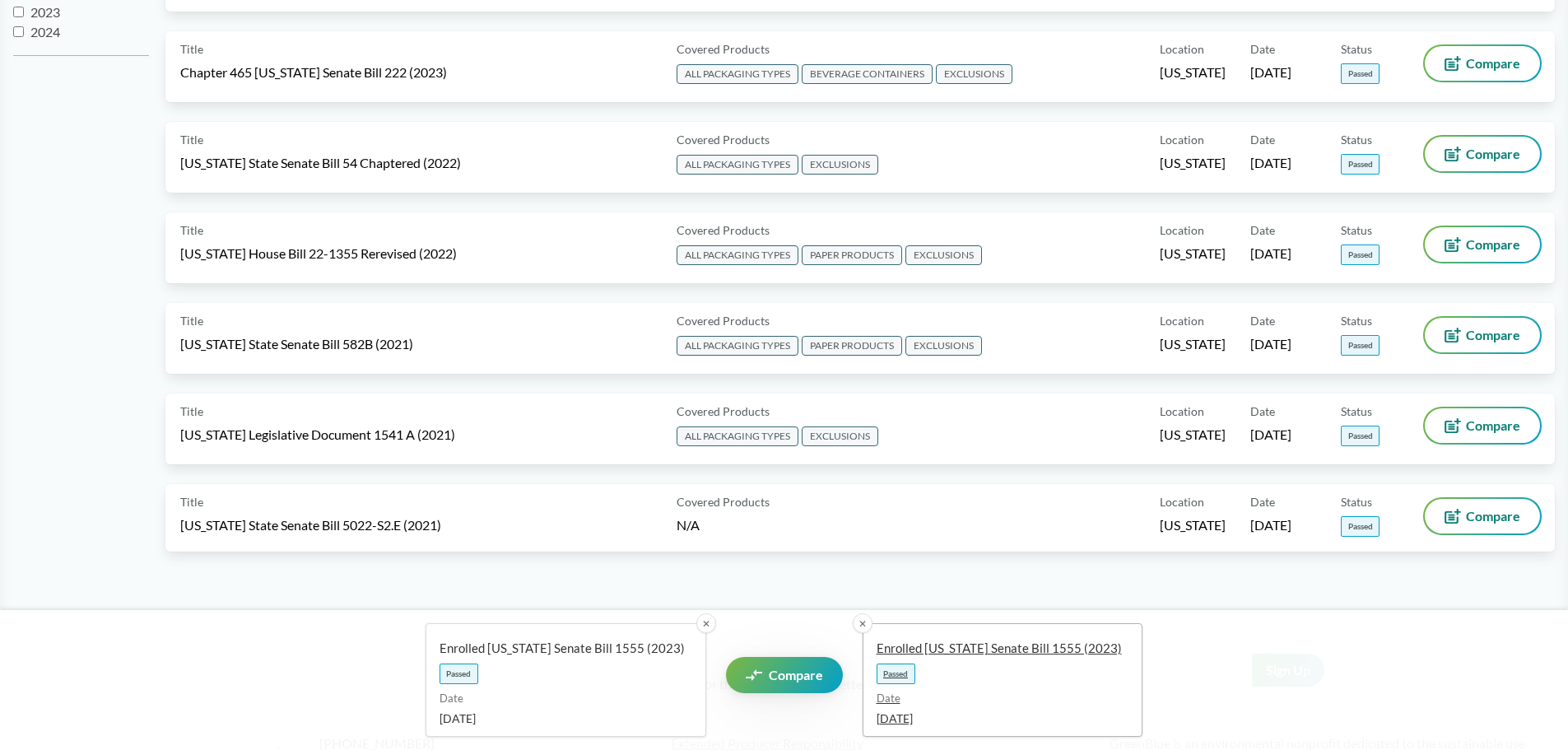
scroll to position [576, 0]
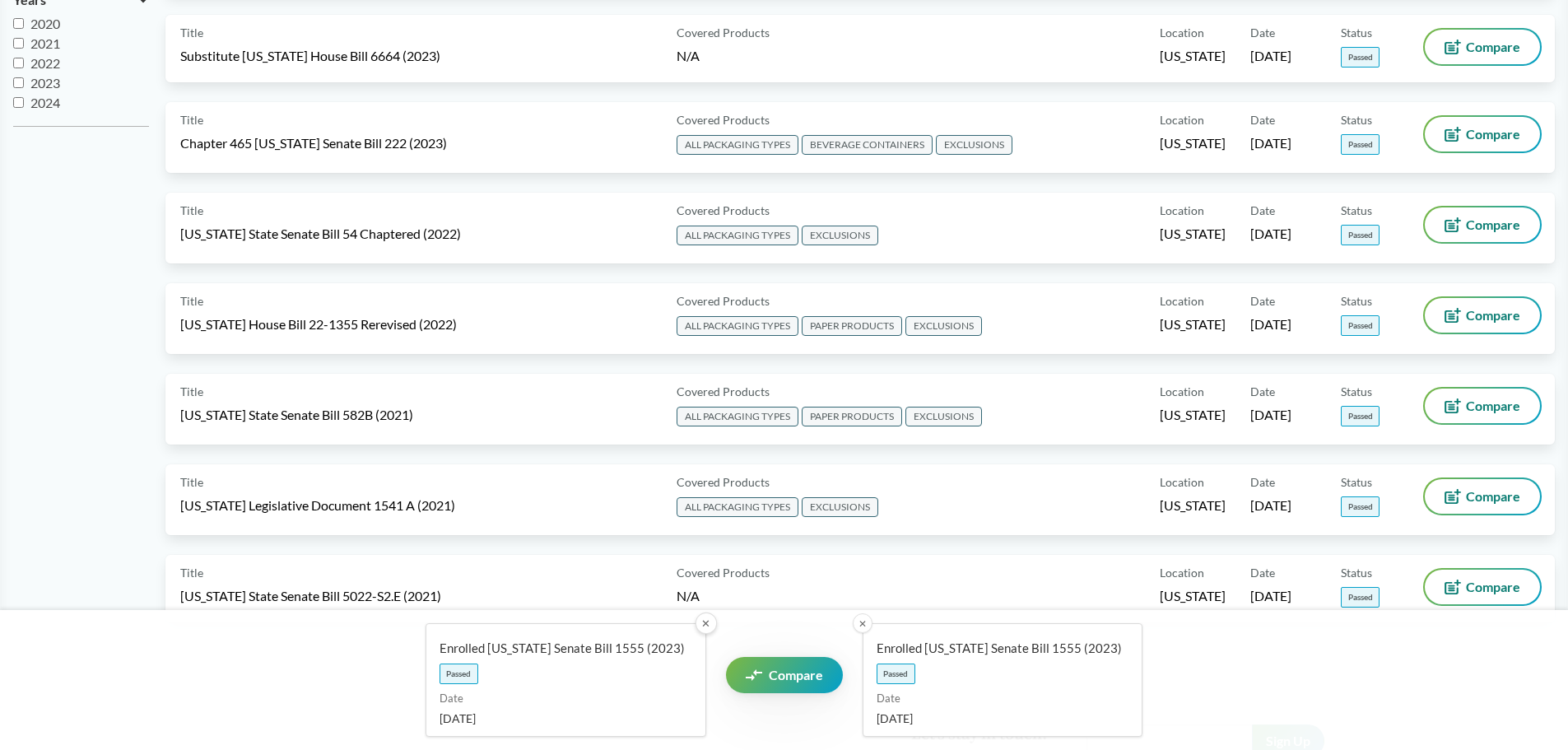
click at [708, 624] on button "✕" at bounding box center [706, 624] width 21 height 21
click at [706, 622] on button "✕" at bounding box center [706, 624] width 21 height 21
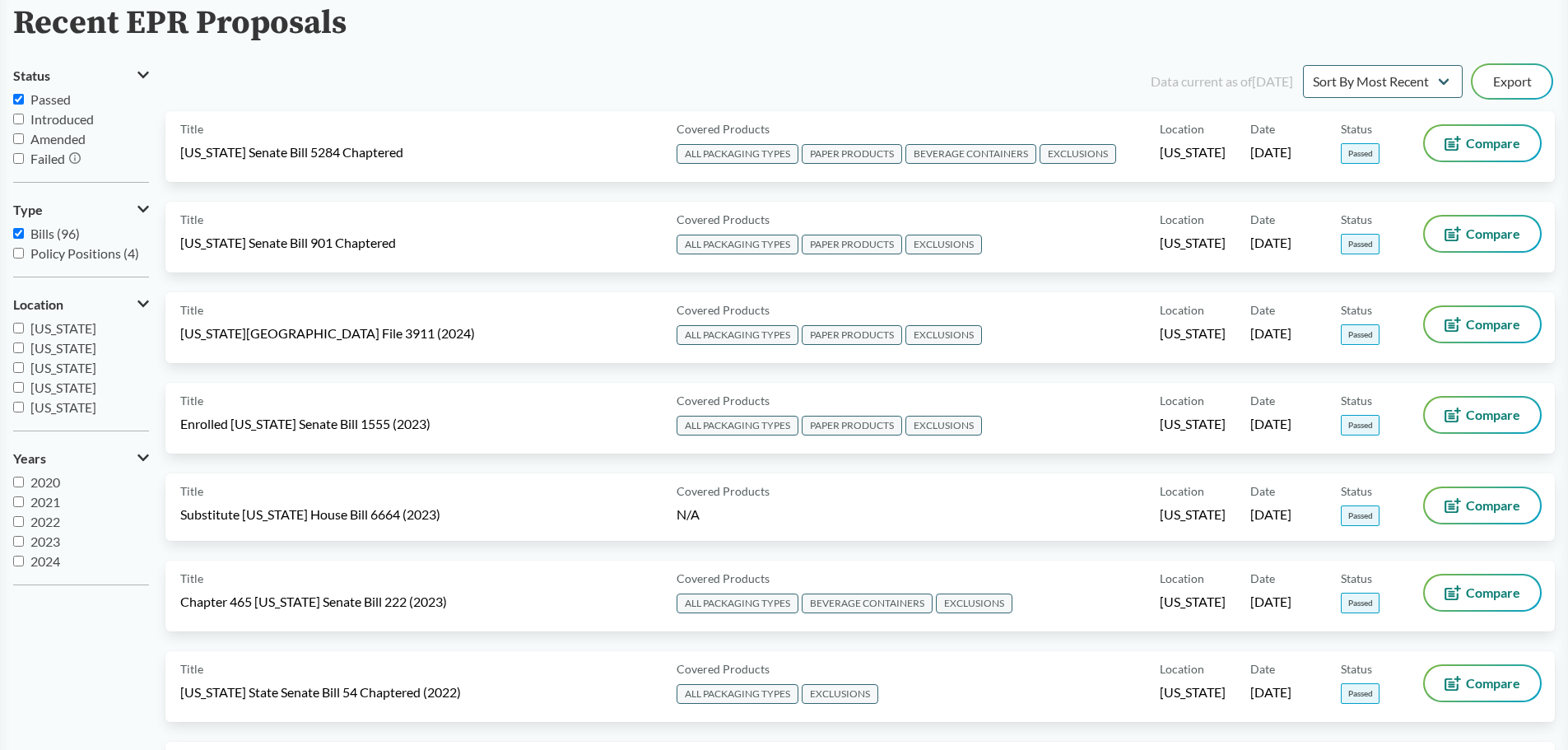
scroll to position [82, 0]
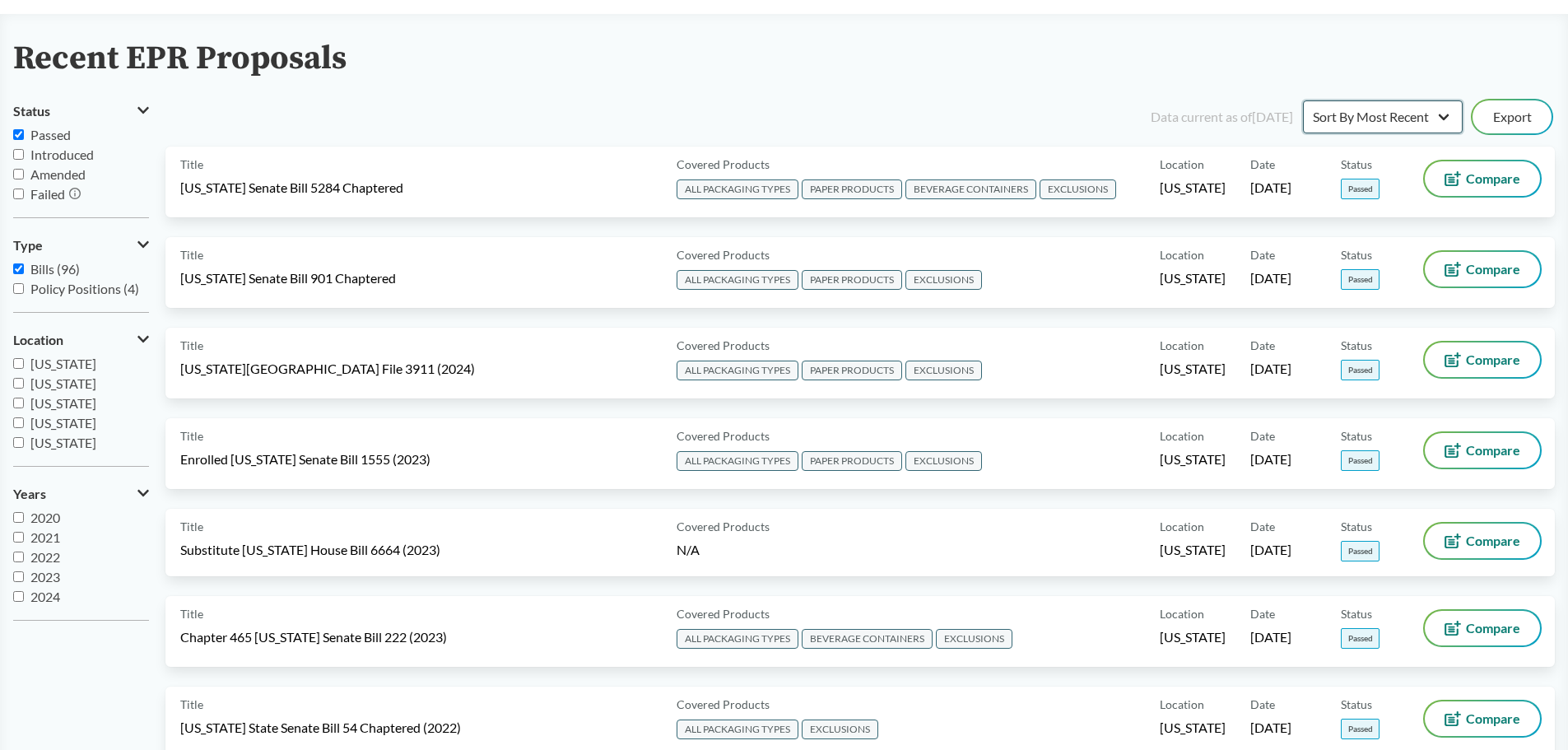
click at [1444, 115] on select "Sort By Most Recent Sort By Status" at bounding box center [1383, 116] width 160 height 33
click at [1521, 114] on button "Export" at bounding box center [1513, 116] width 79 height 33
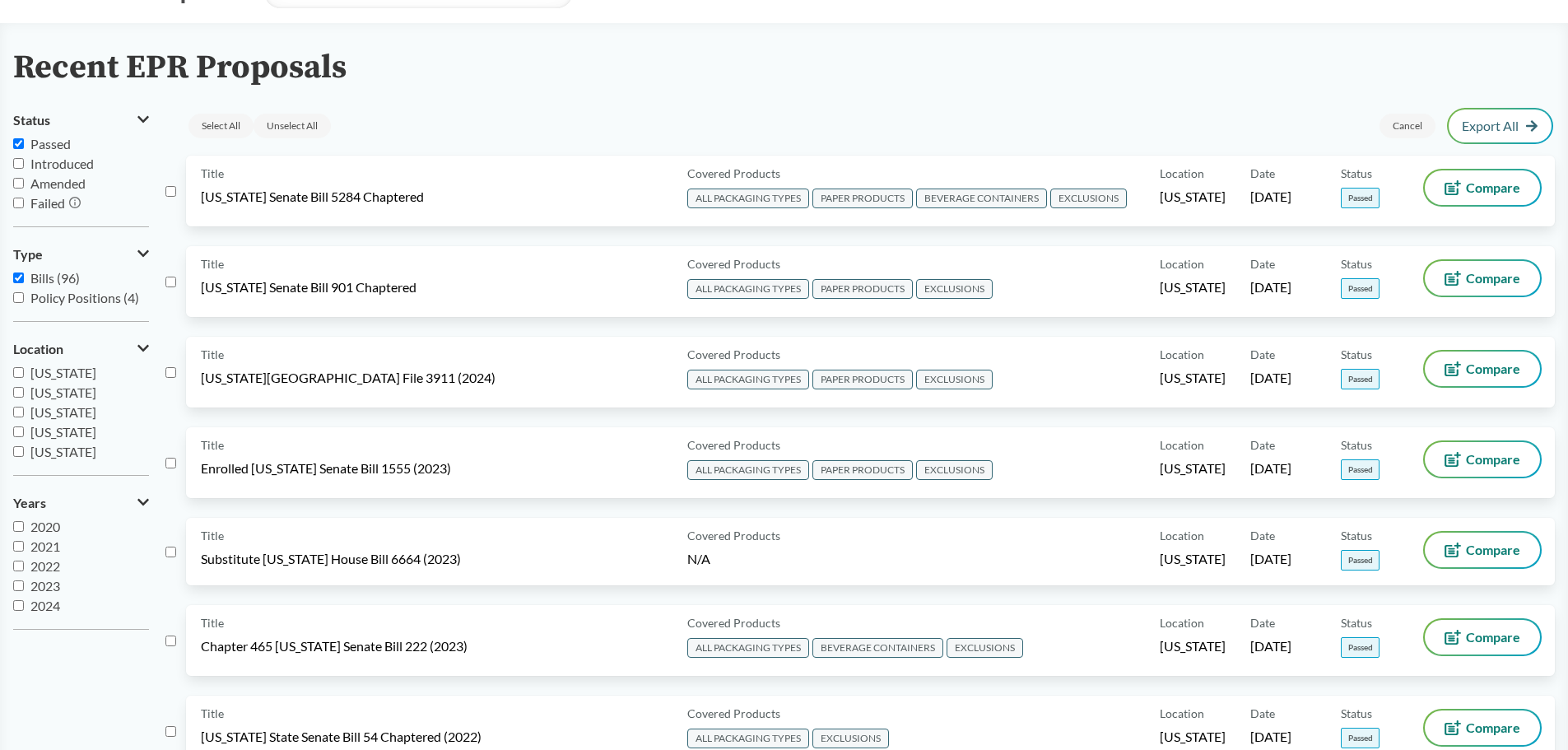
scroll to position [0, 0]
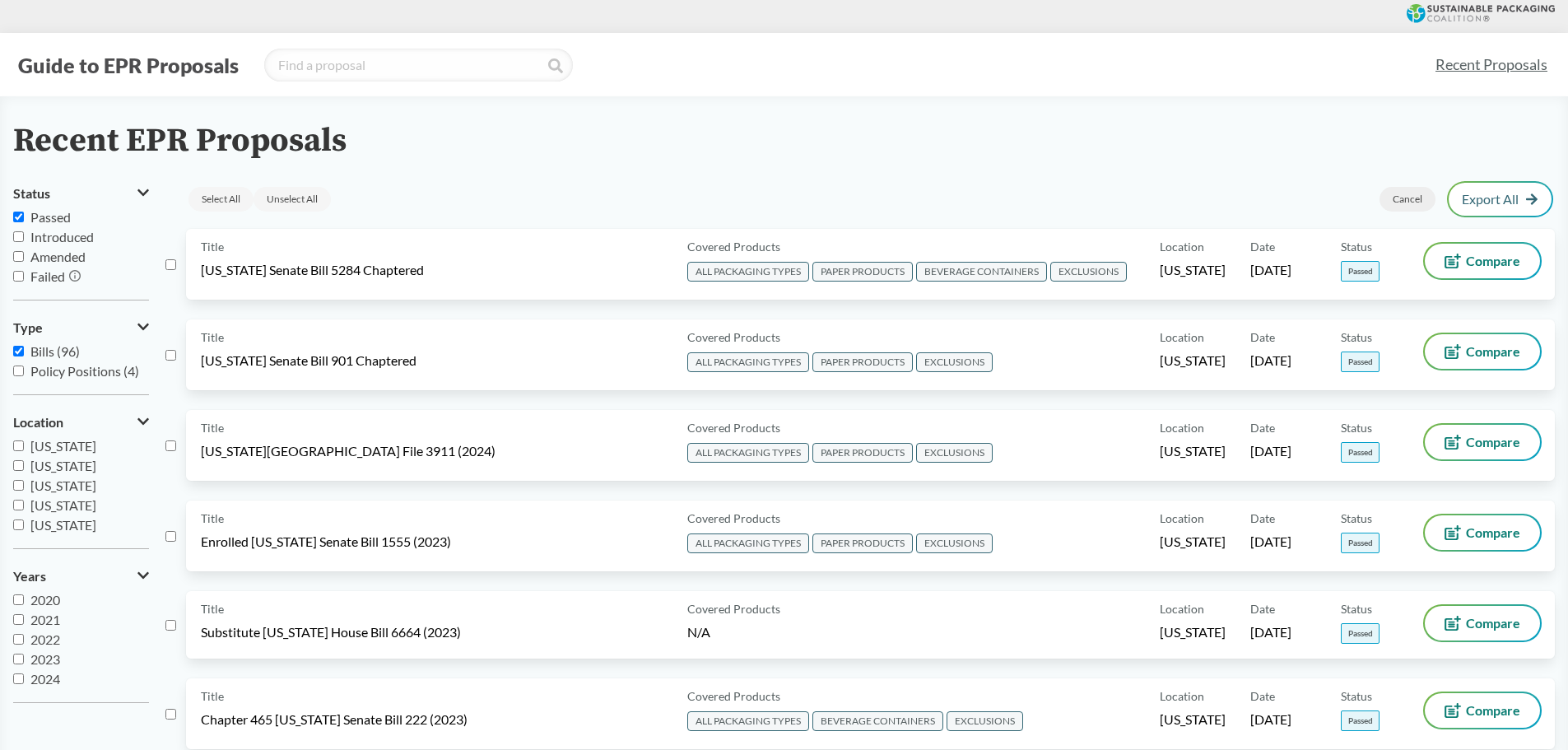
click at [1411, 195] on div "Cancel" at bounding box center [1408, 200] width 56 height 25
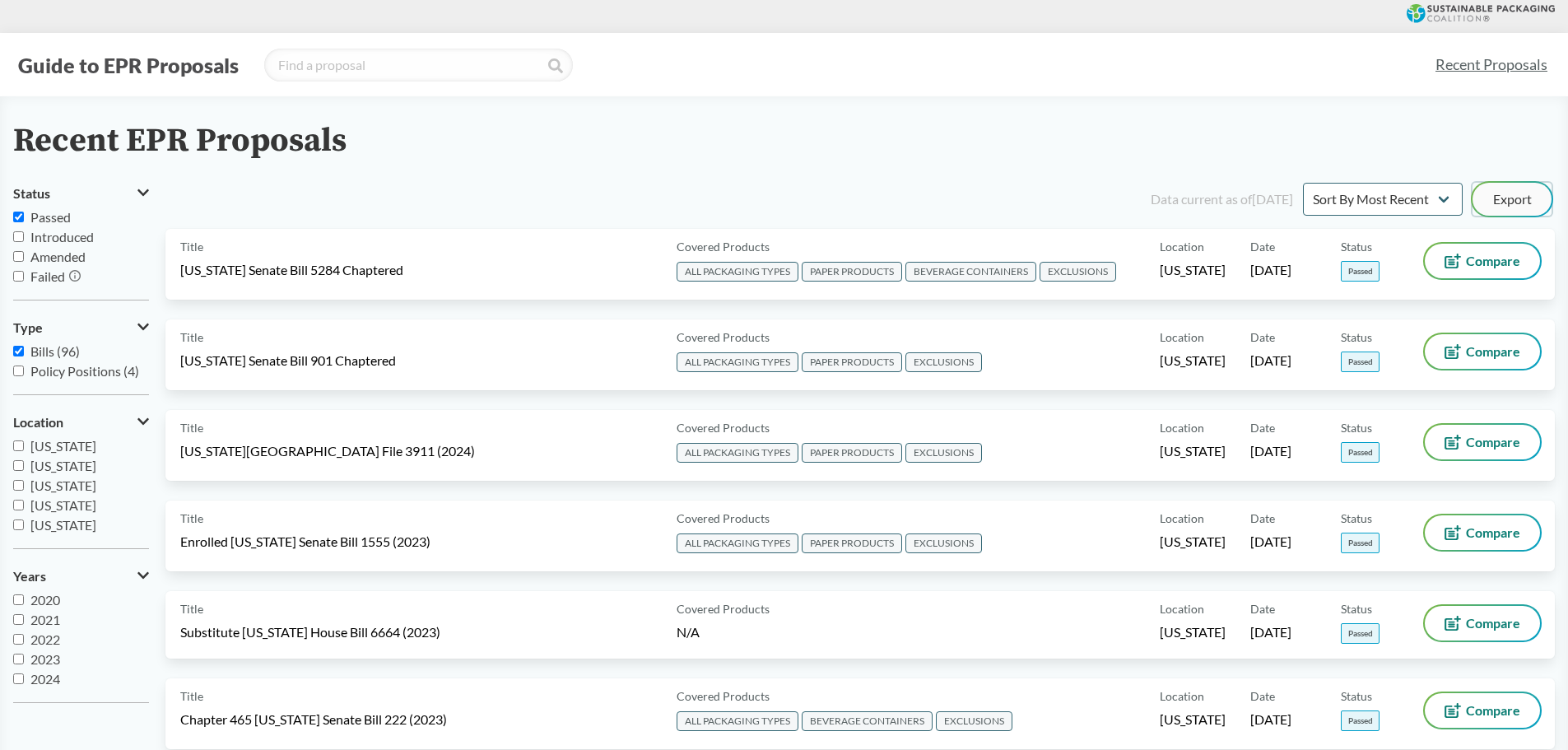
click at [1508, 200] on button "Export" at bounding box center [1513, 199] width 79 height 33
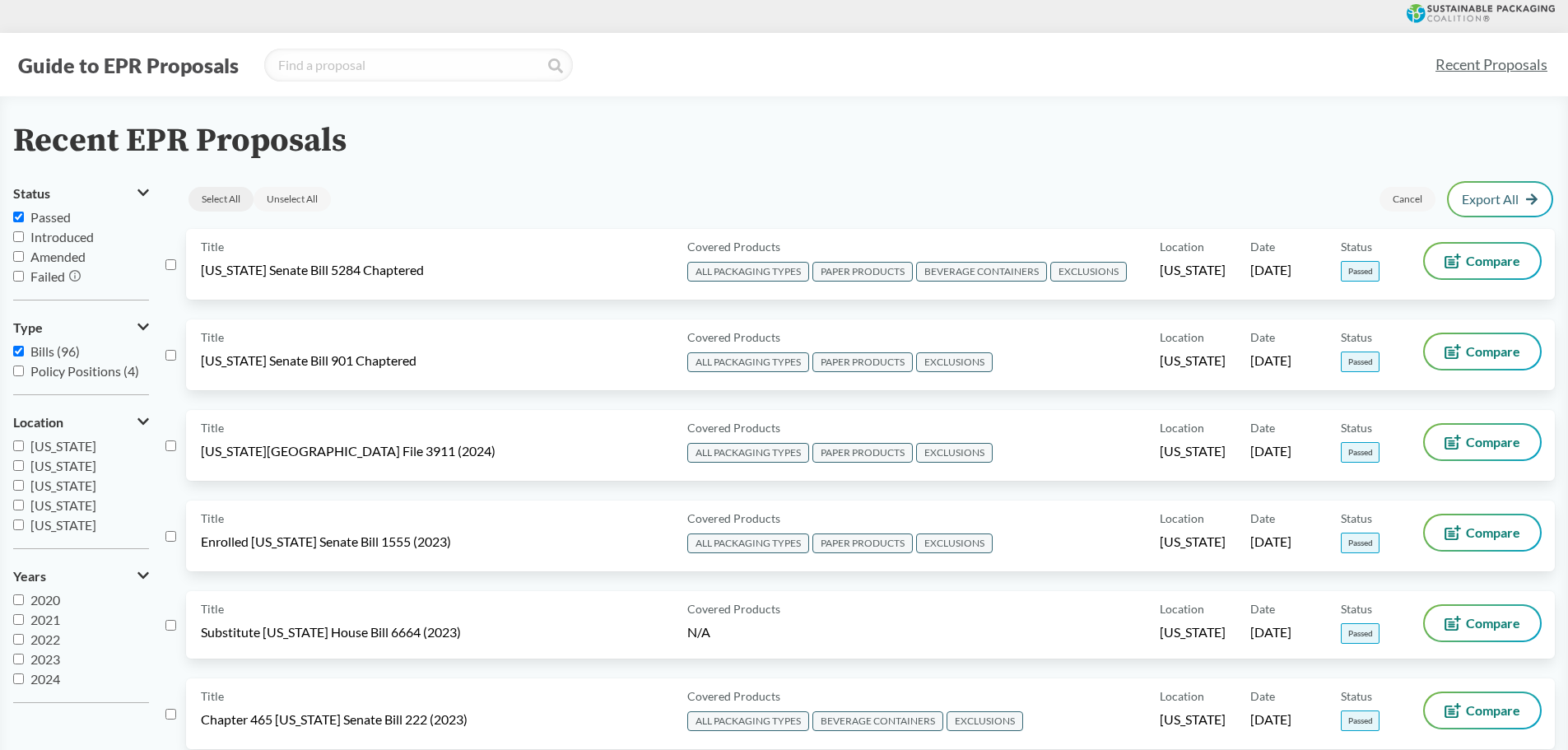
click at [222, 201] on div "Select All" at bounding box center [221, 200] width 65 height 25
checkbox input "true"
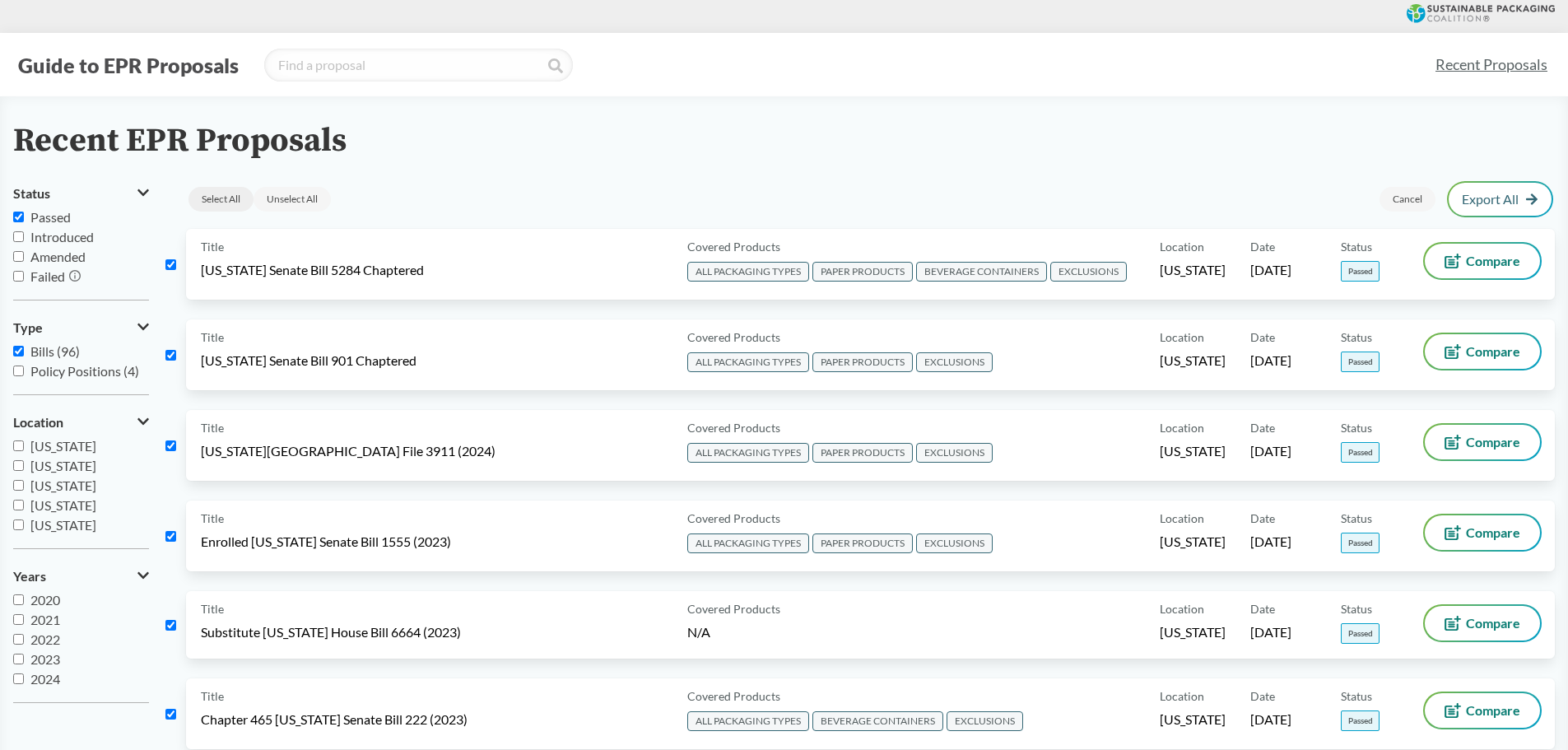
checkbox input "true"
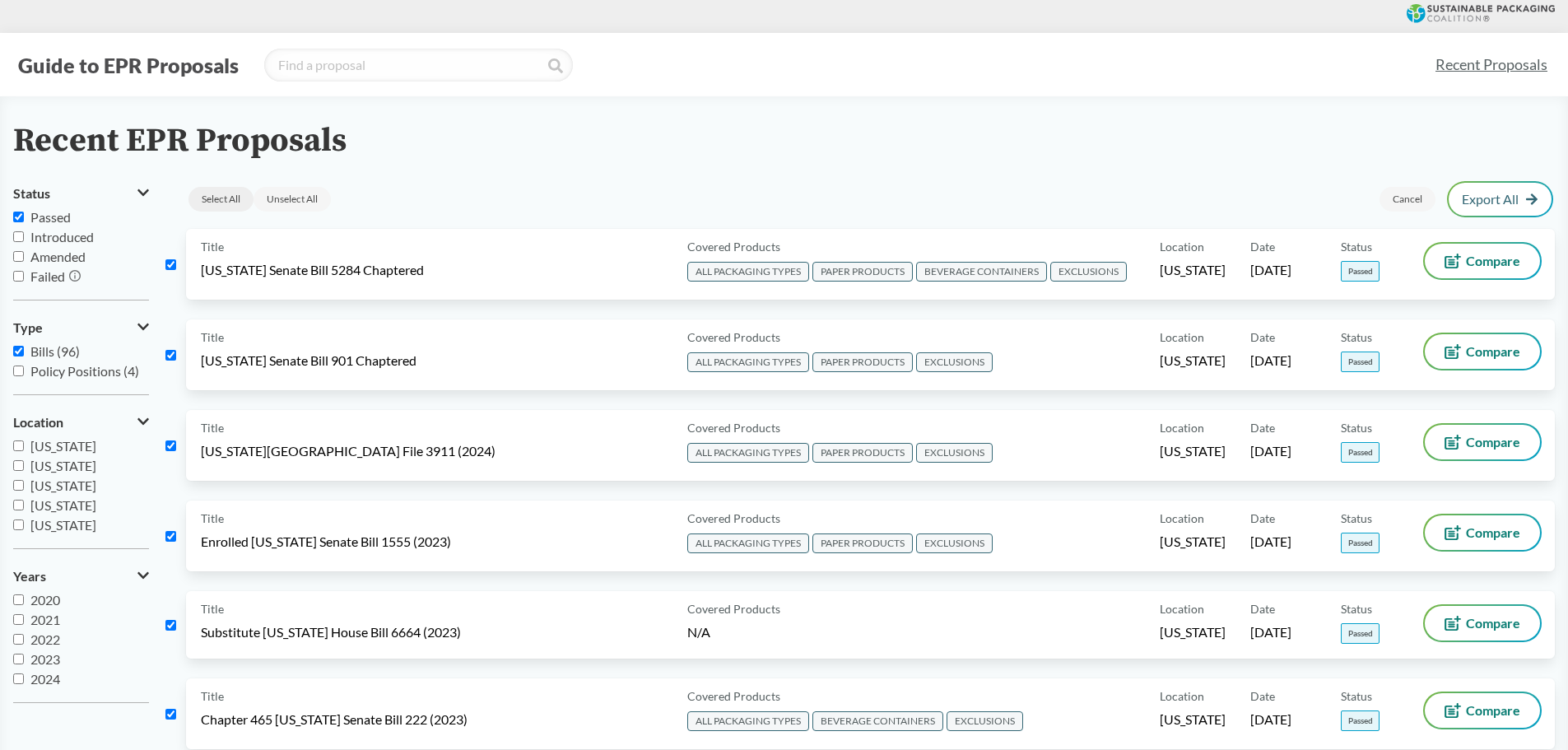
checkbox input "true"
click at [1484, 201] on link "Export Selected" at bounding box center [1484, 199] width 108 height 15
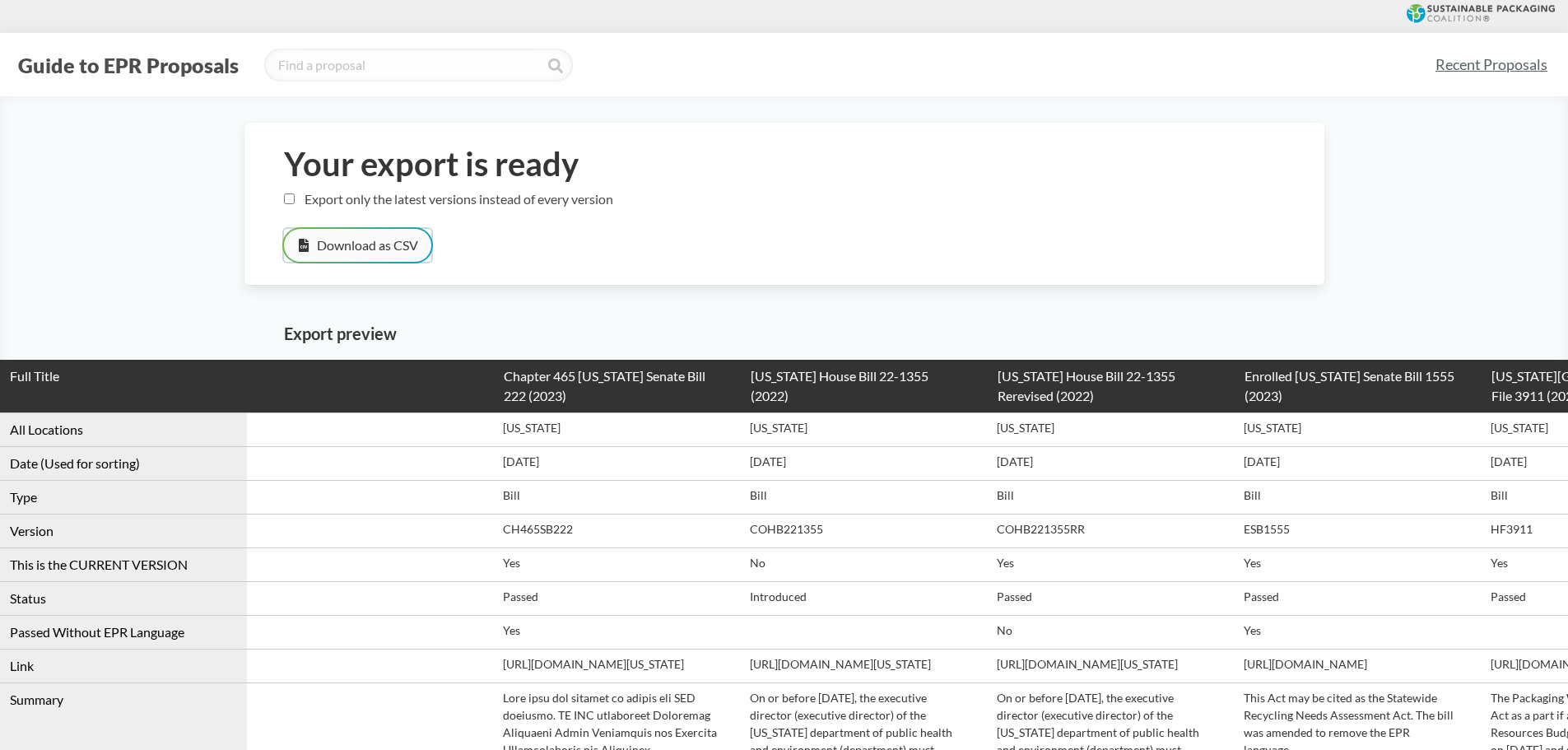
click at [338, 248] on button "Download as CSV" at bounding box center [358, 245] width 148 height 33
